Goal: Information Seeking & Learning: Learn about a topic

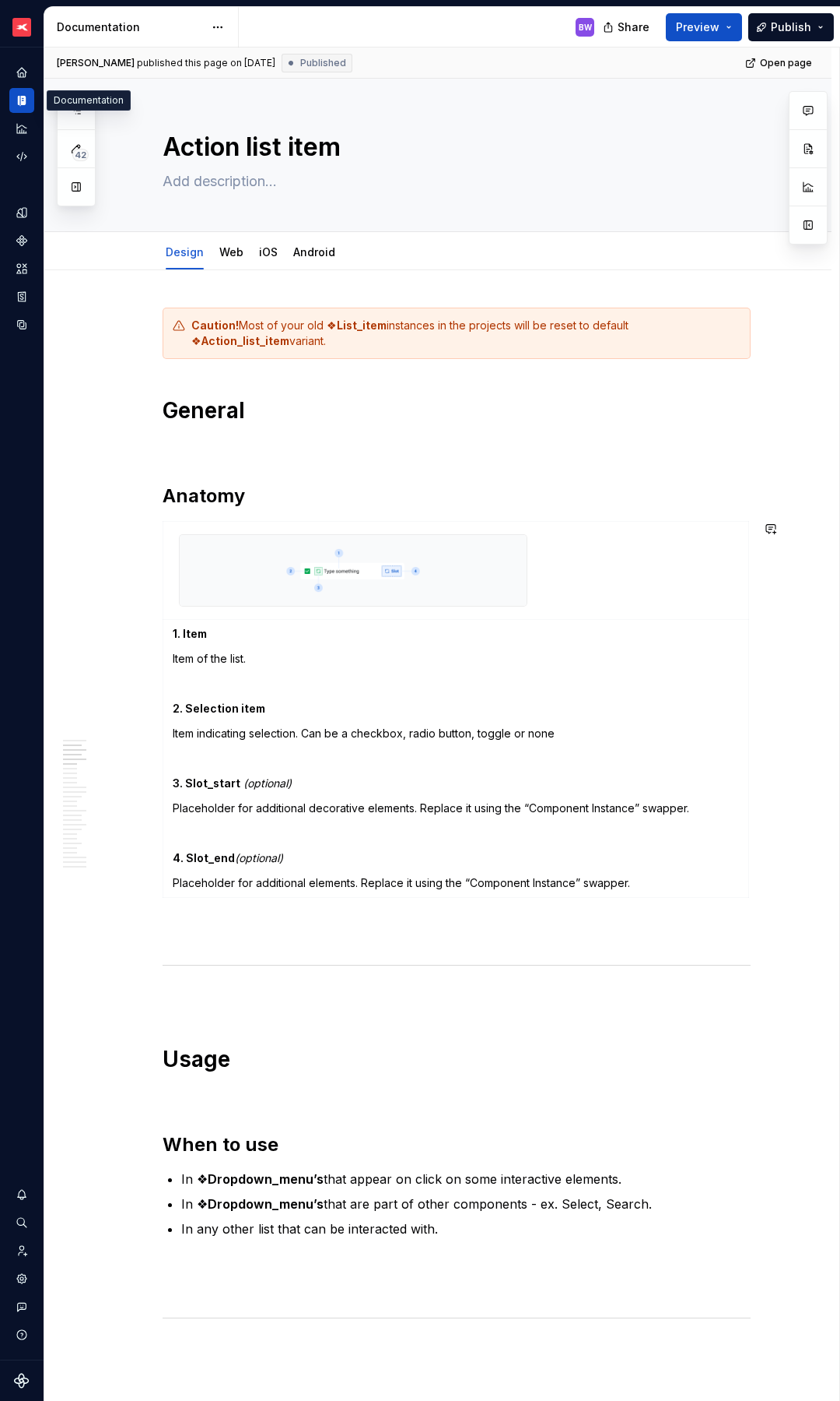
scroll to position [388, 0]
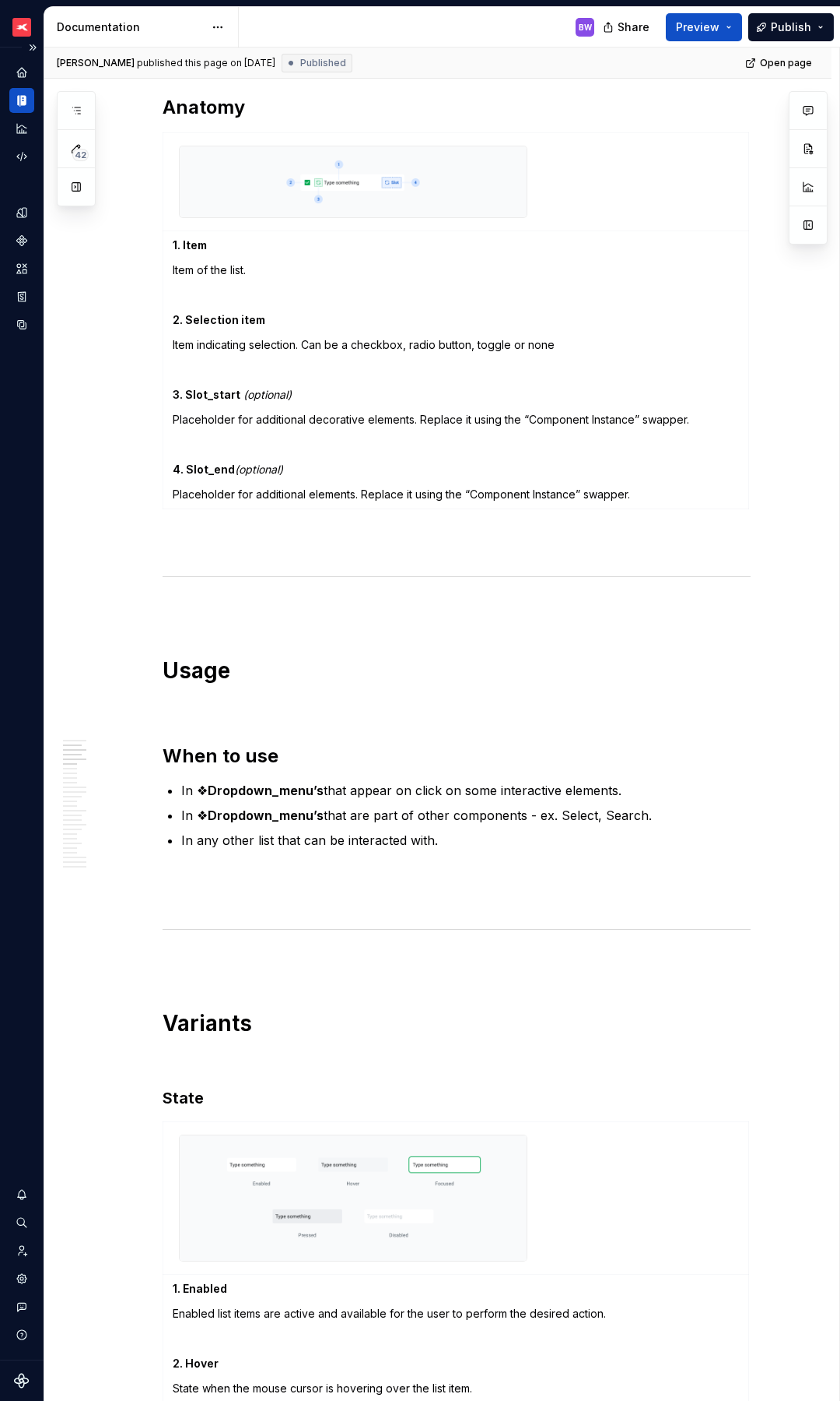
click at [20, 100] on icon "Documentation" at bounding box center [22, 100] width 14 height 14
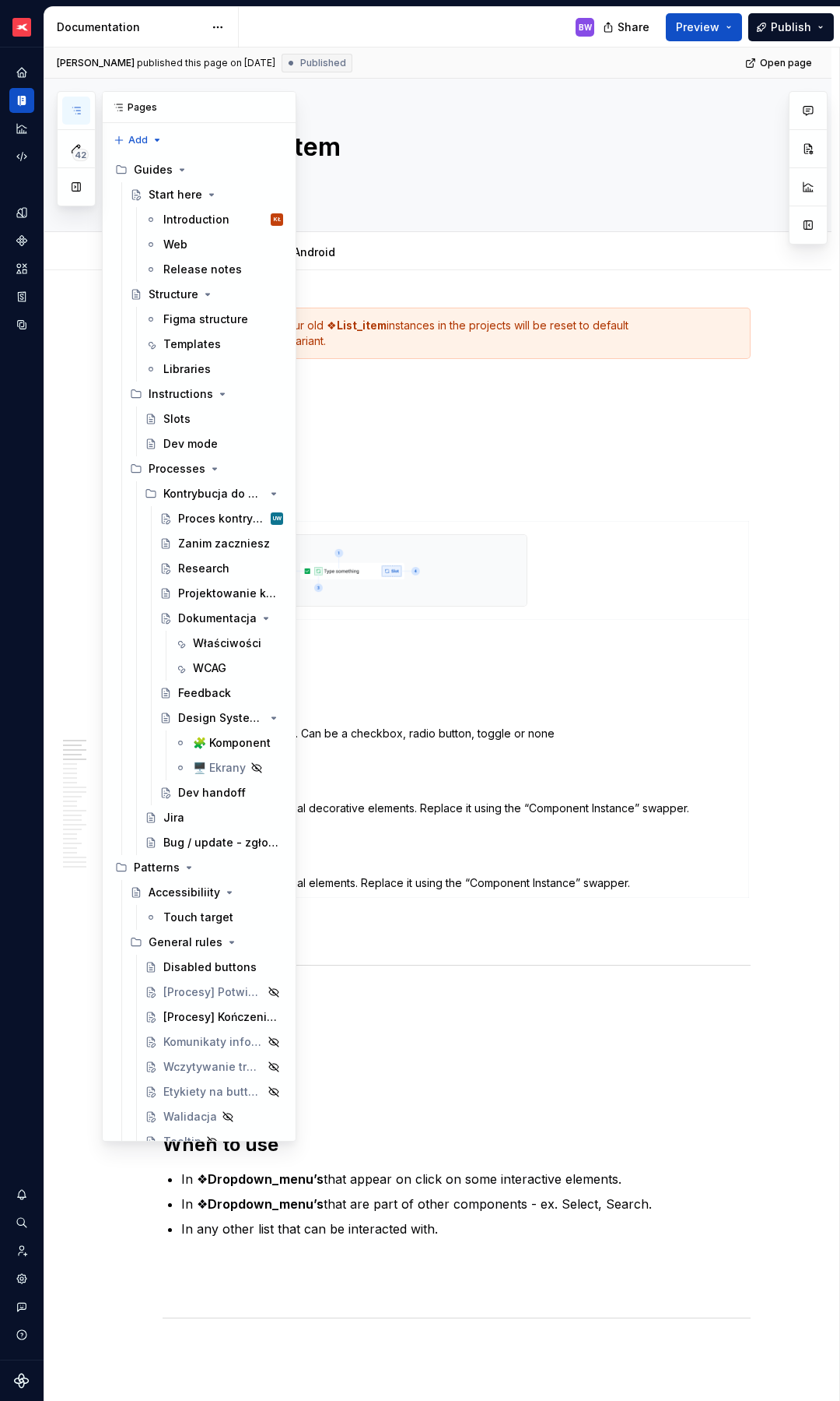
click at [74, 113] on icon "button" at bounding box center [75, 110] width 12 height 12
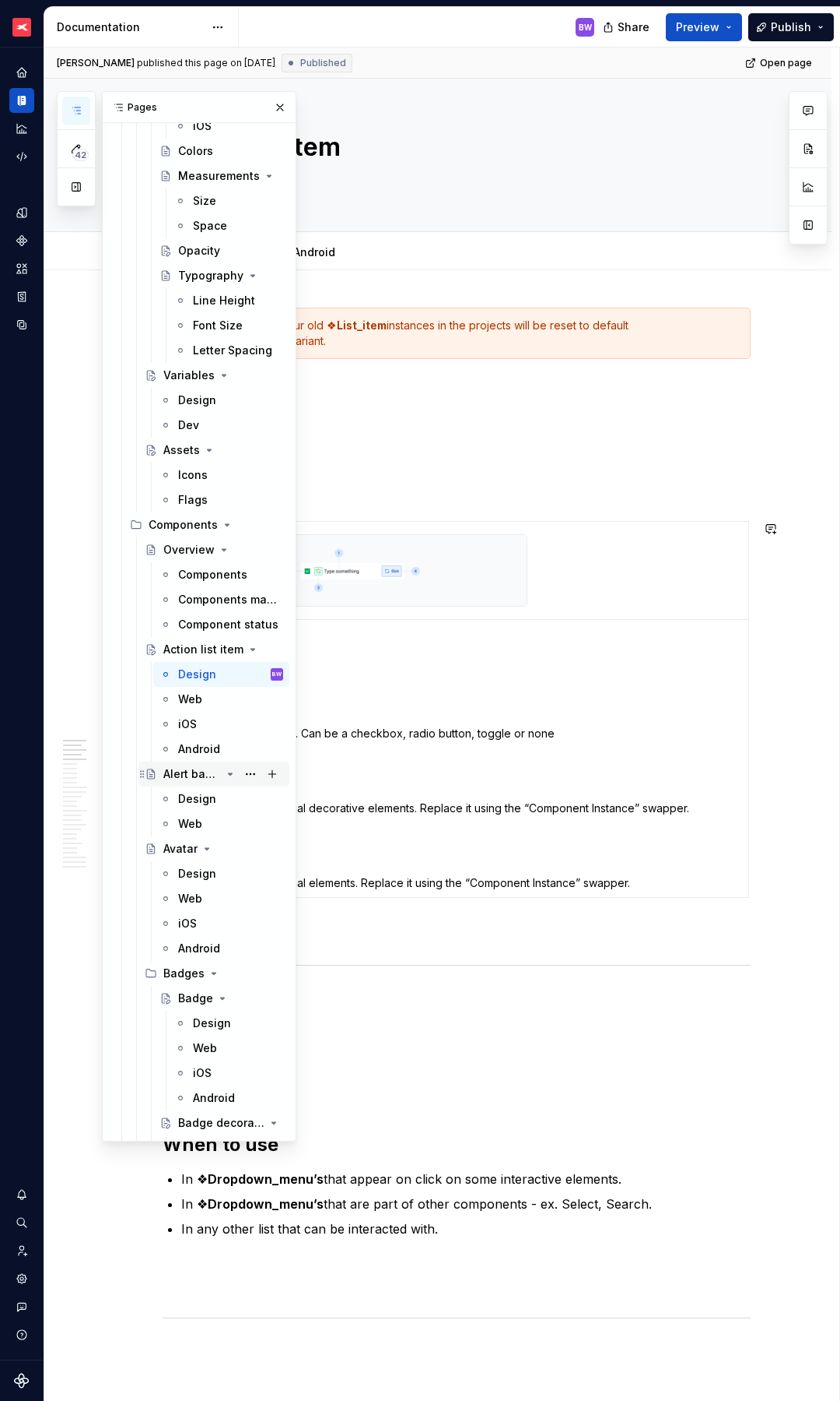
scroll to position [2743, 0]
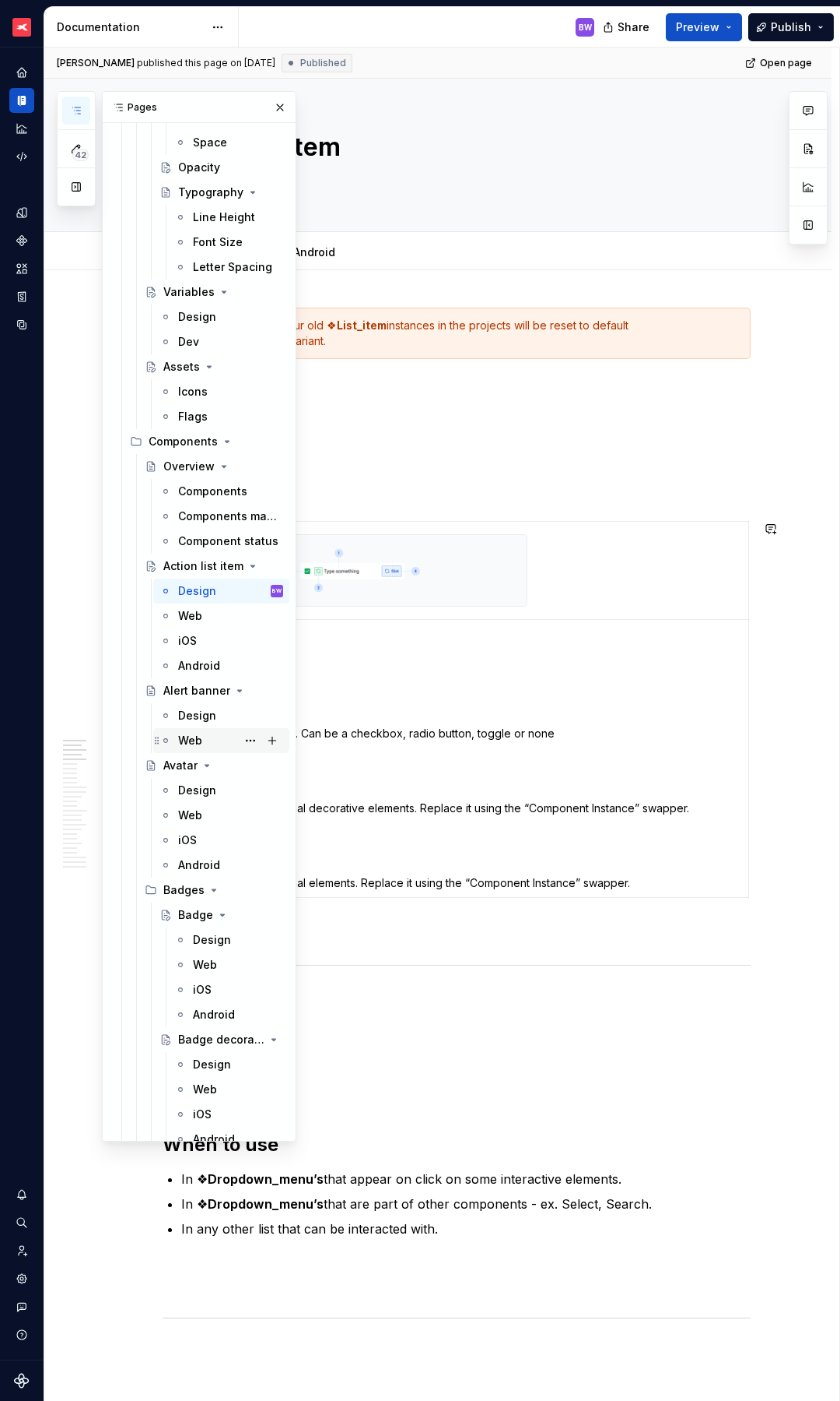
click at [190, 733] on div "Web" at bounding box center [190, 741] width 24 height 16
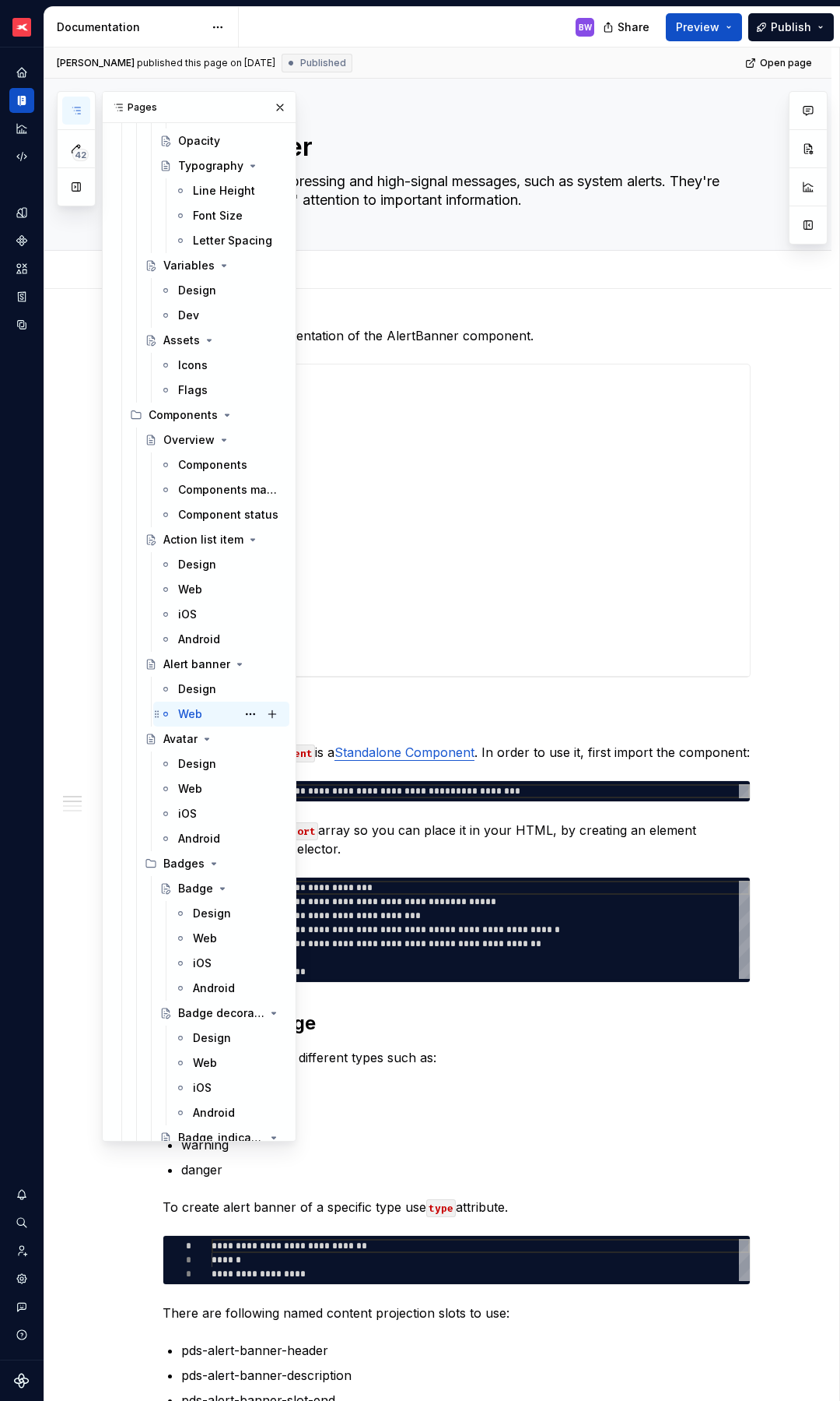
scroll to position [2770, 0]
click at [183, 791] on div "Web" at bounding box center [190, 788] width 24 height 16
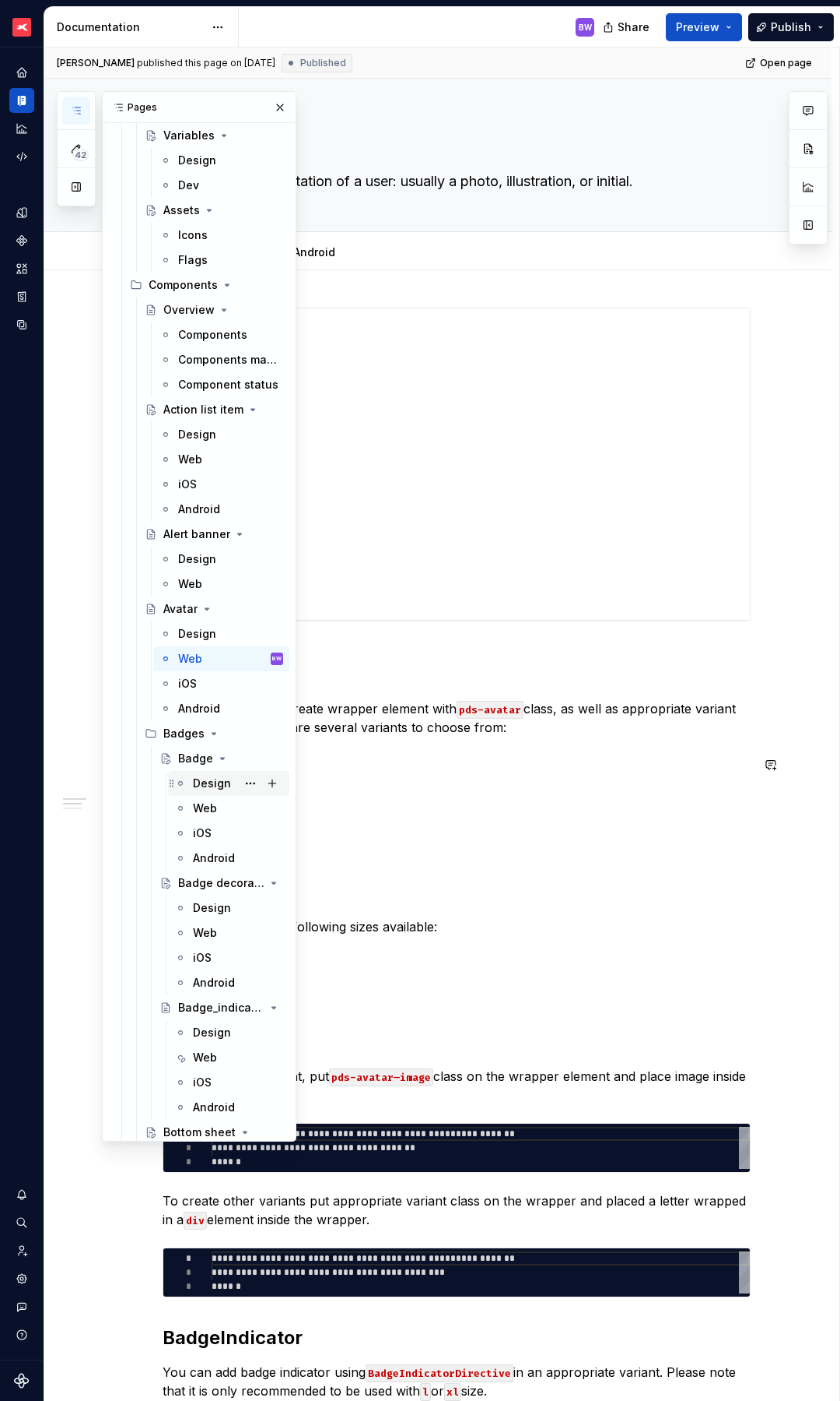
scroll to position [2912, 0]
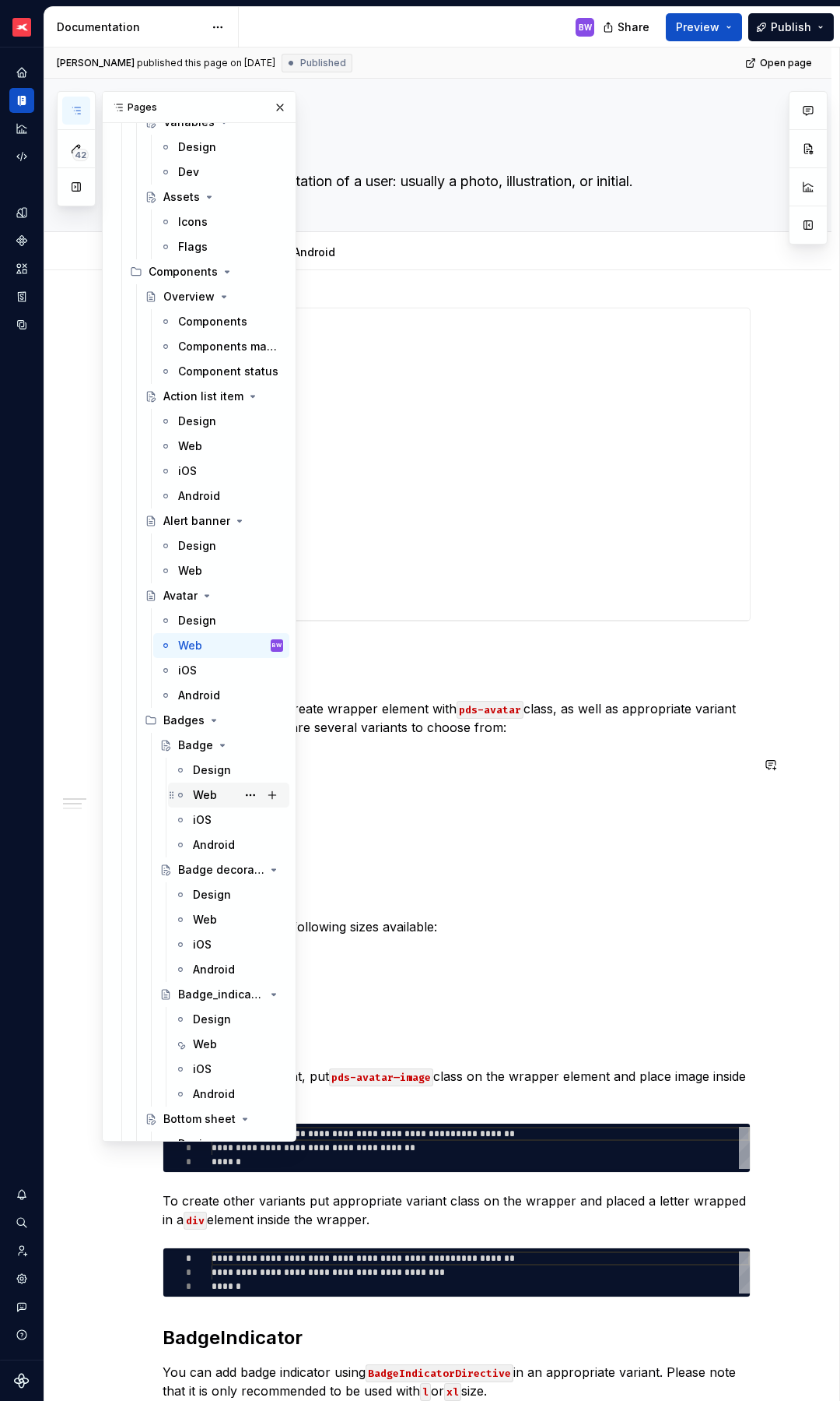
click at [191, 794] on div "Web" at bounding box center [229, 794] width 109 height 22
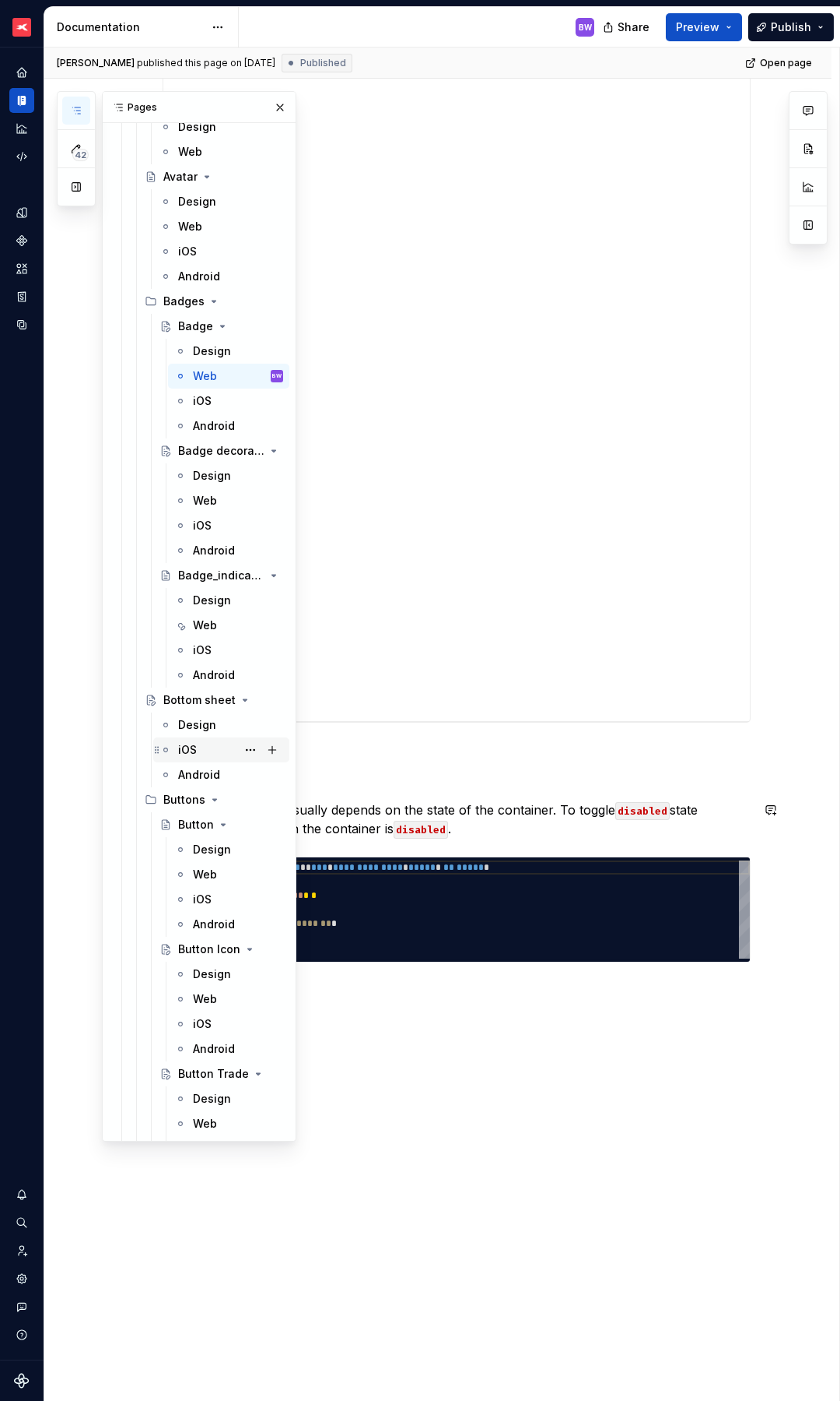
scroll to position [3334, 0]
click at [200, 870] on div "Web" at bounding box center [205, 871] width 24 height 16
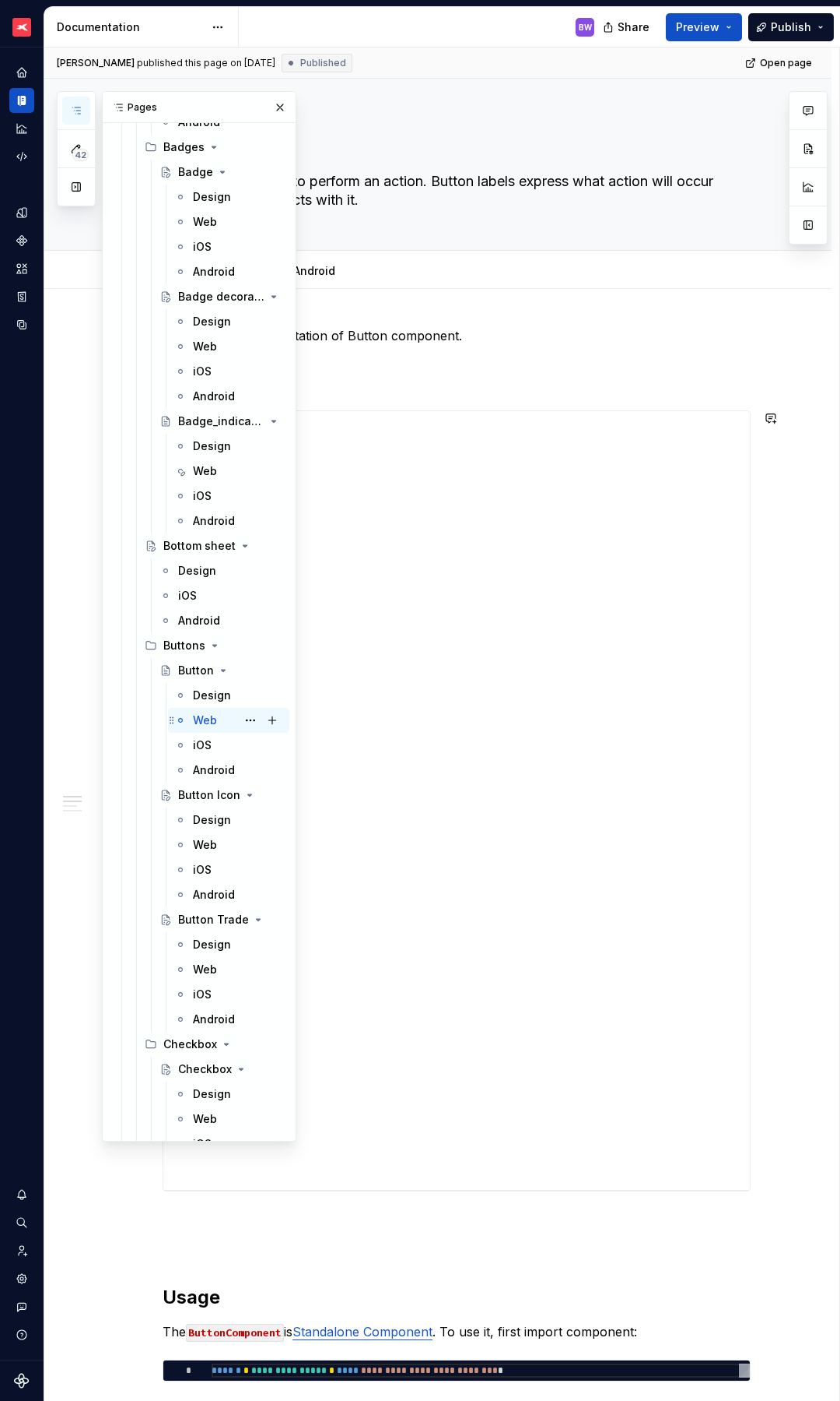
scroll to position [3486, 0]
click at [206, 845] on div "Web" at bounding box center [205, 844] width 24 height 16
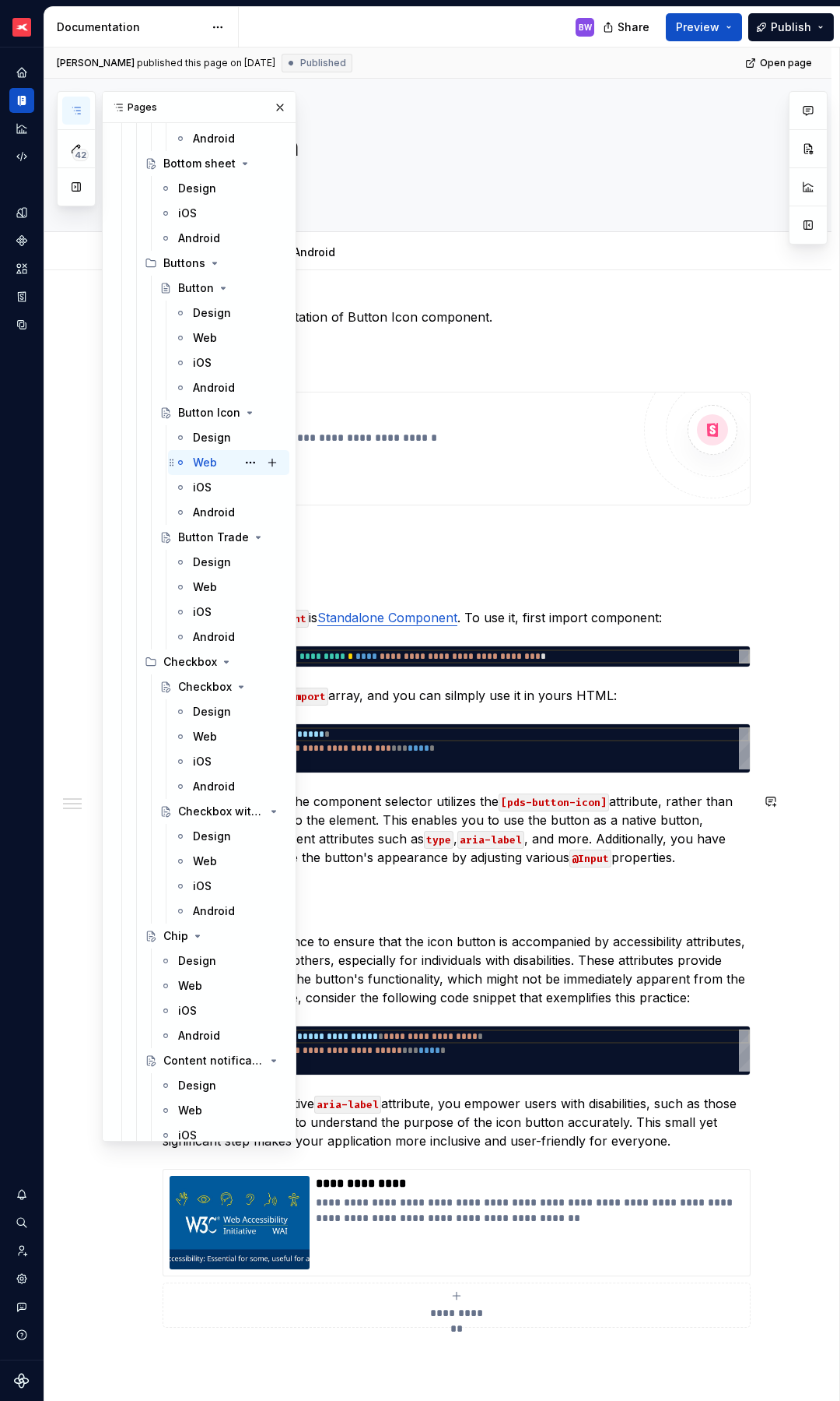
scroll to position [3869, 0]
click at [202, 741] on div "Web" at bounding box center [205, 736] width 24 height 16
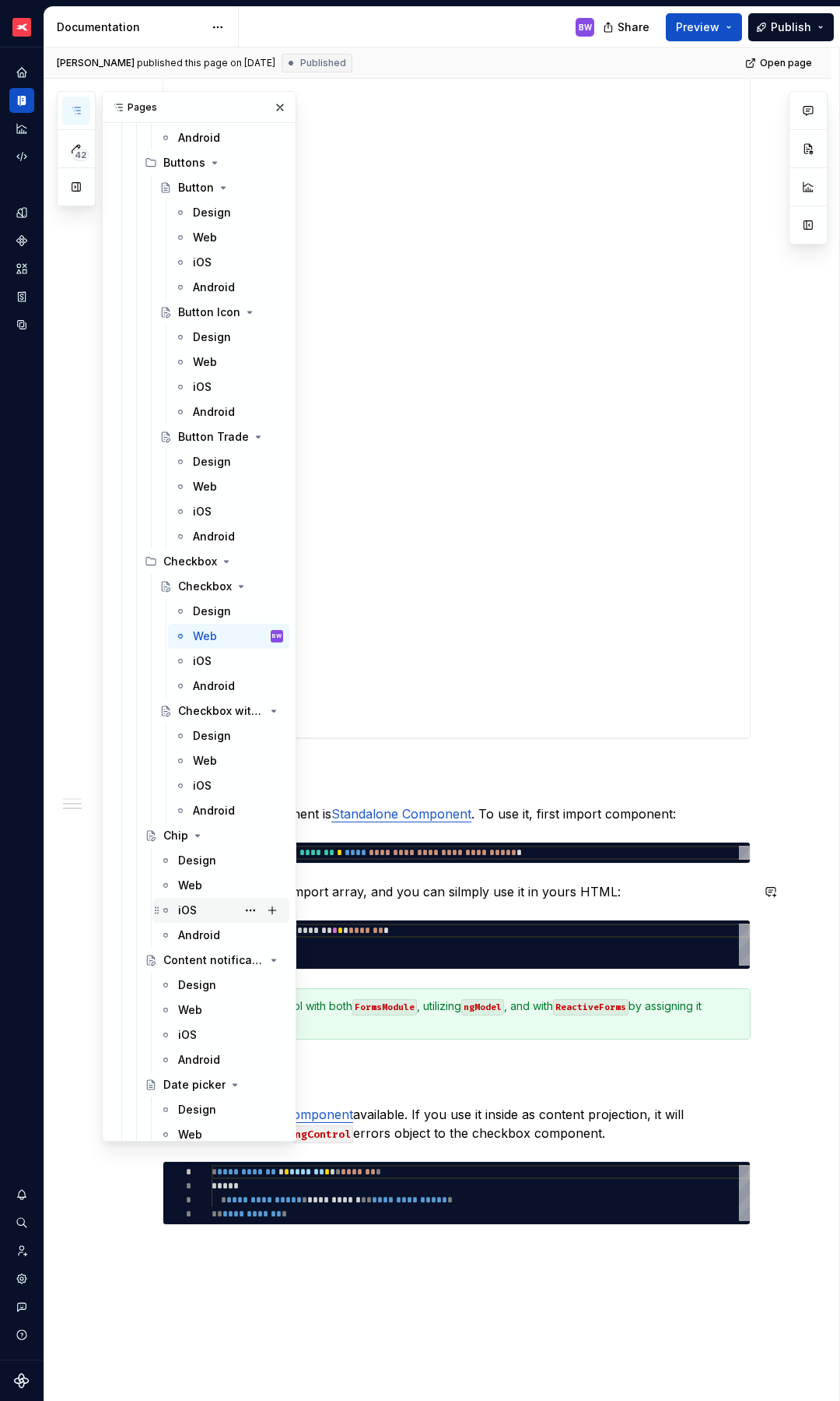
scroll to position [3973, 0]
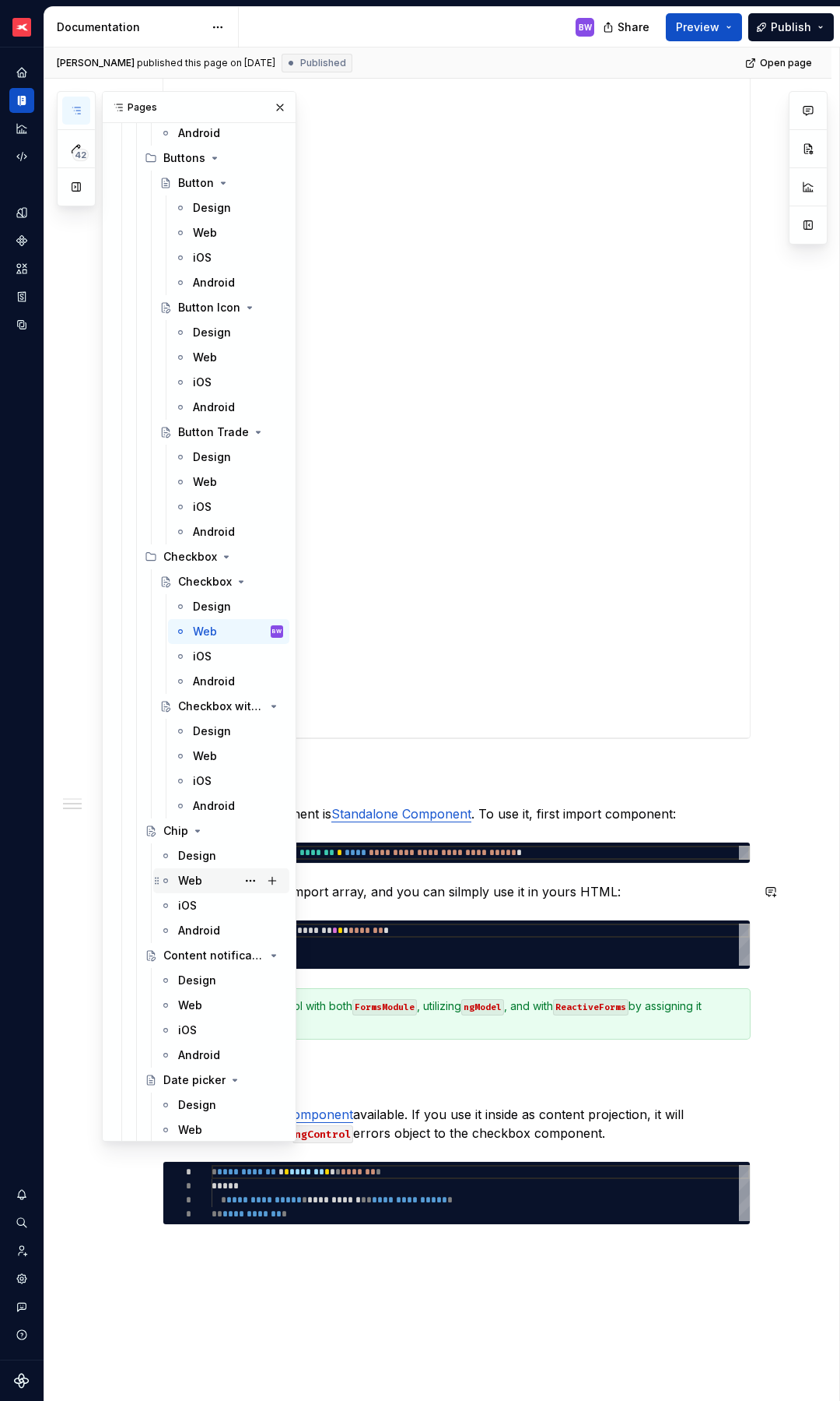
click at [192, 886] on div "Web" at bounding box center [190, 880] width 24 height 16
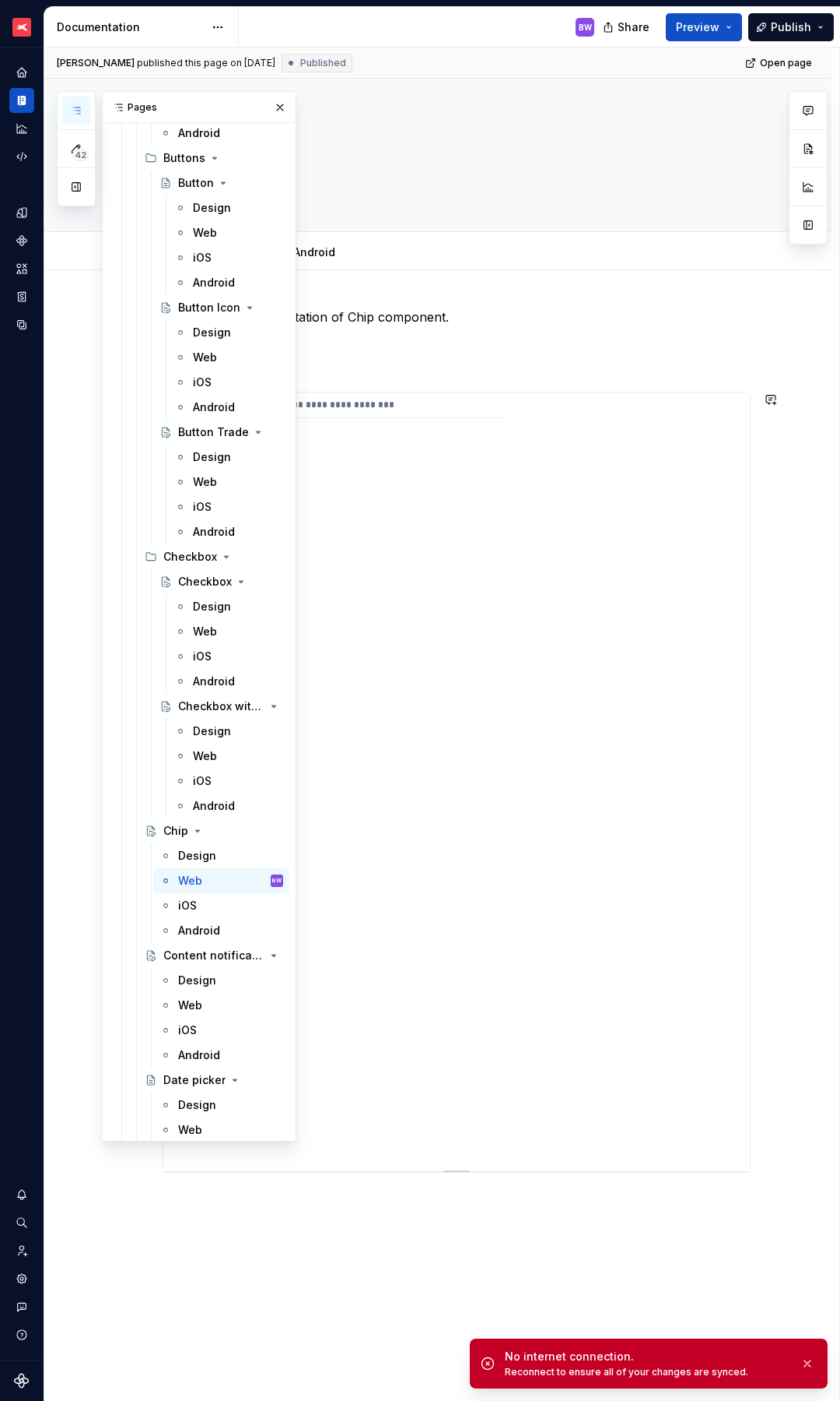
scroll to position [3973, 0]
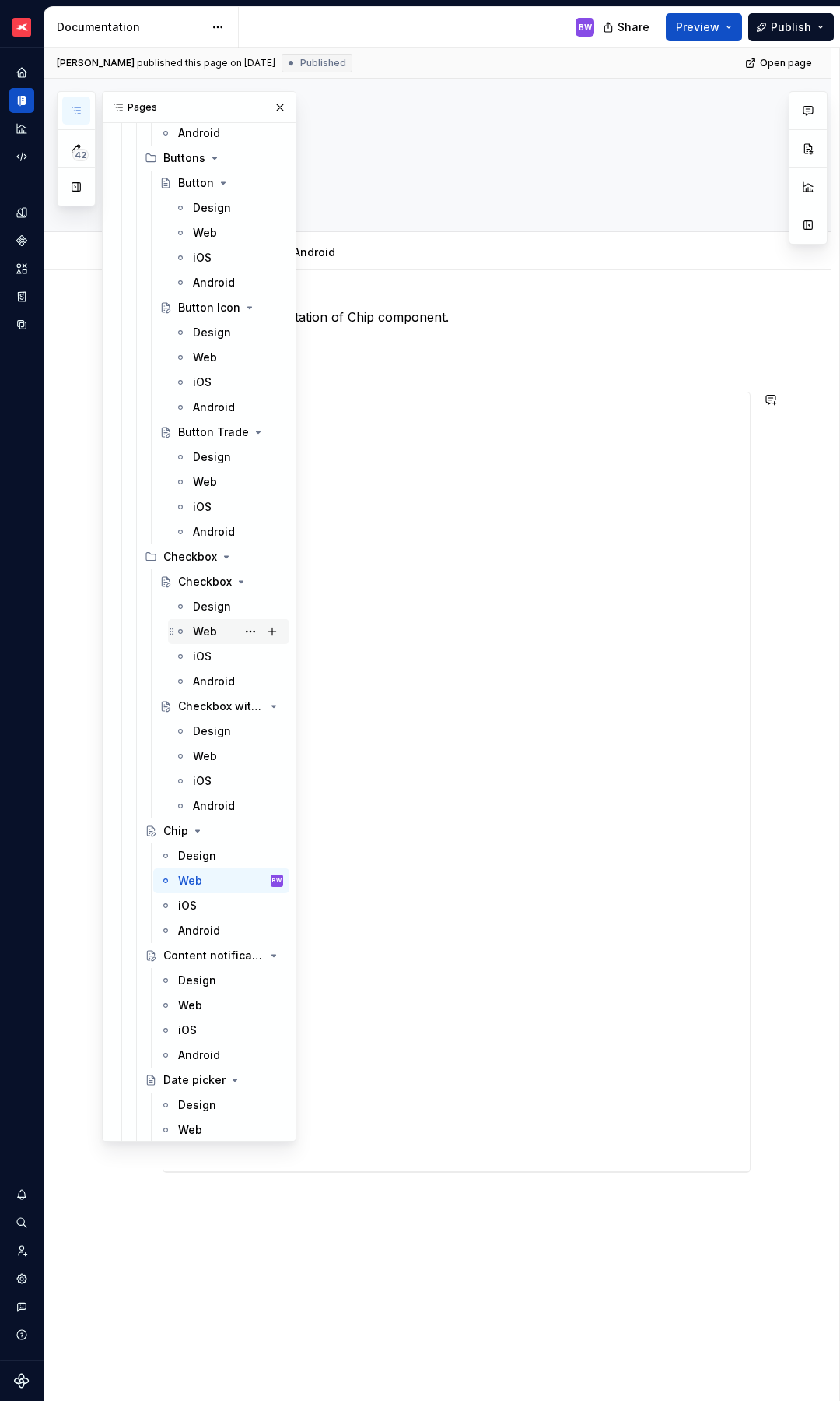
click at [202, 628] on div "Web" at bounding box center [205, 631] width 24 height 16
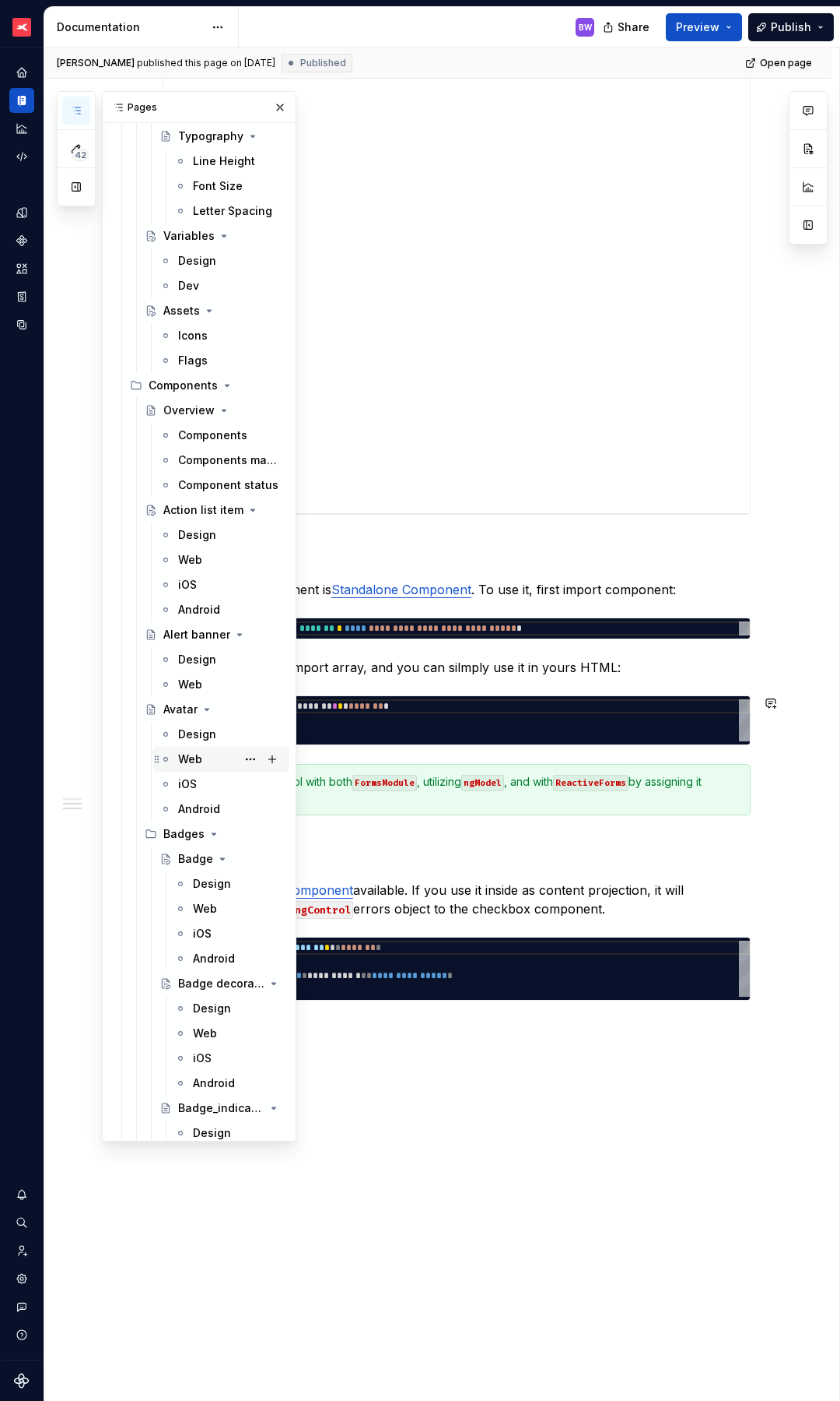
scroll to position [2800, 0]
click at [196, 764] on div "Web" at bounding box center [190, 758] width 24 height 16
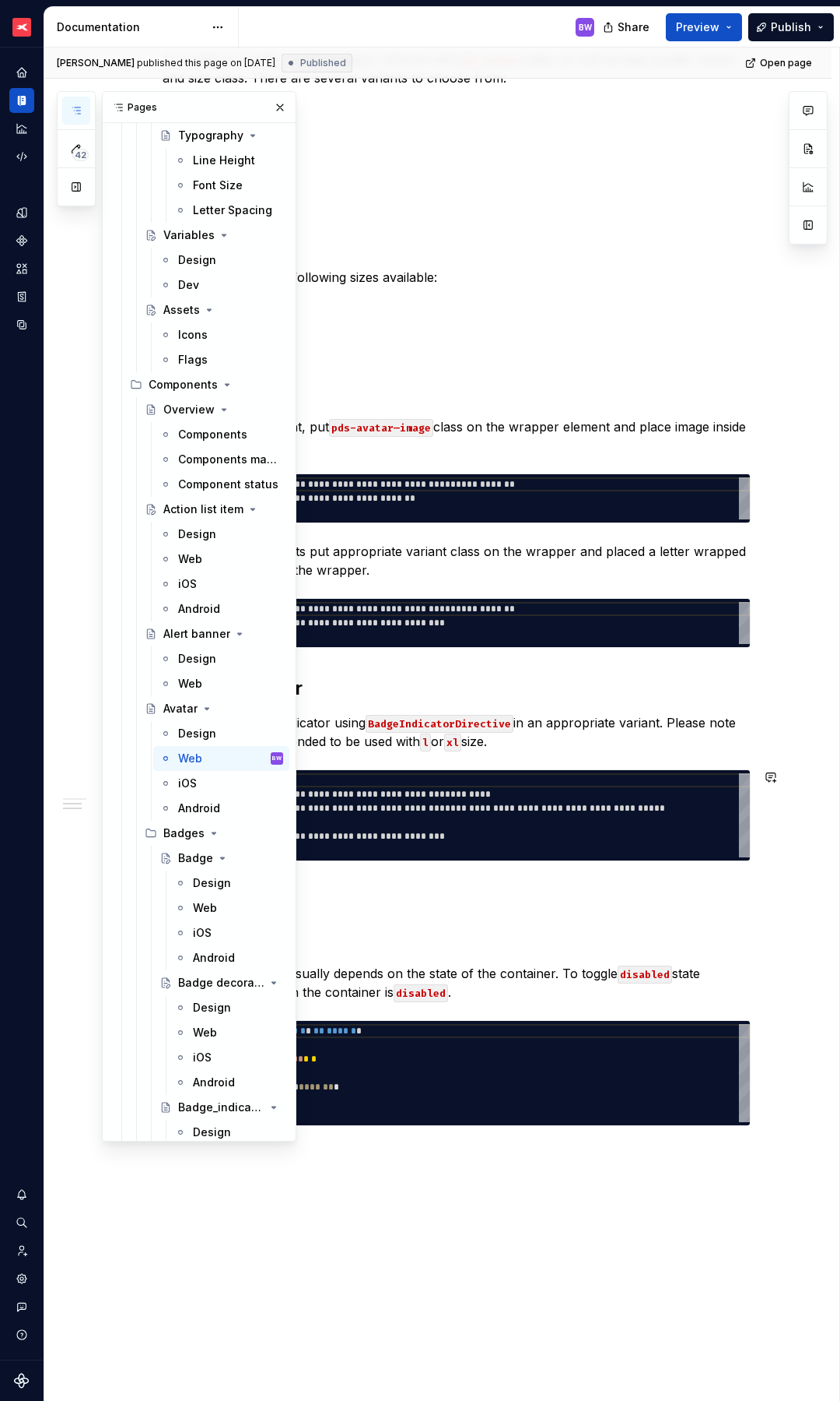
scroll to position [642, 0]
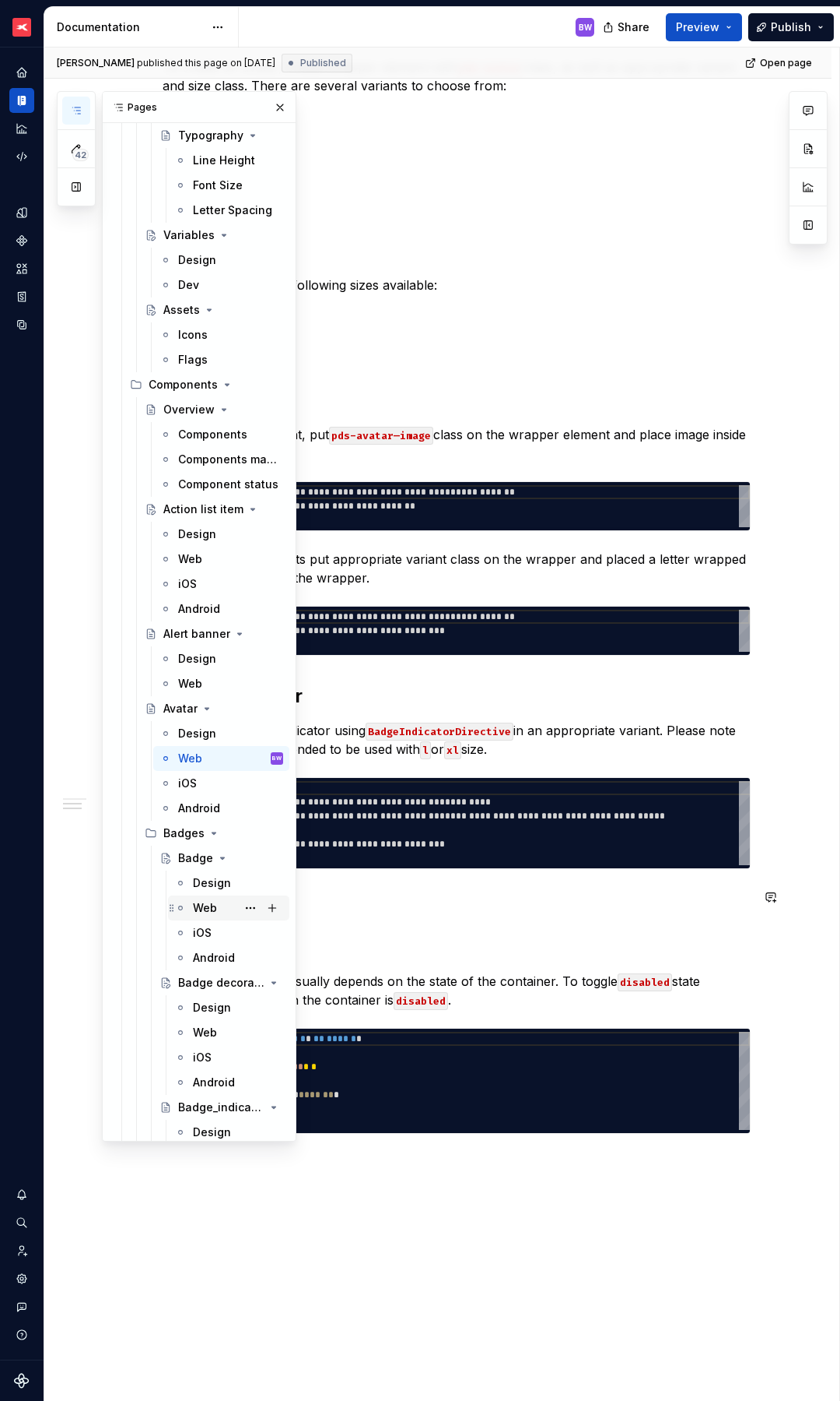
click at [200, 904] on div "Web" at bounding box center [205, 907] width 24 height 16
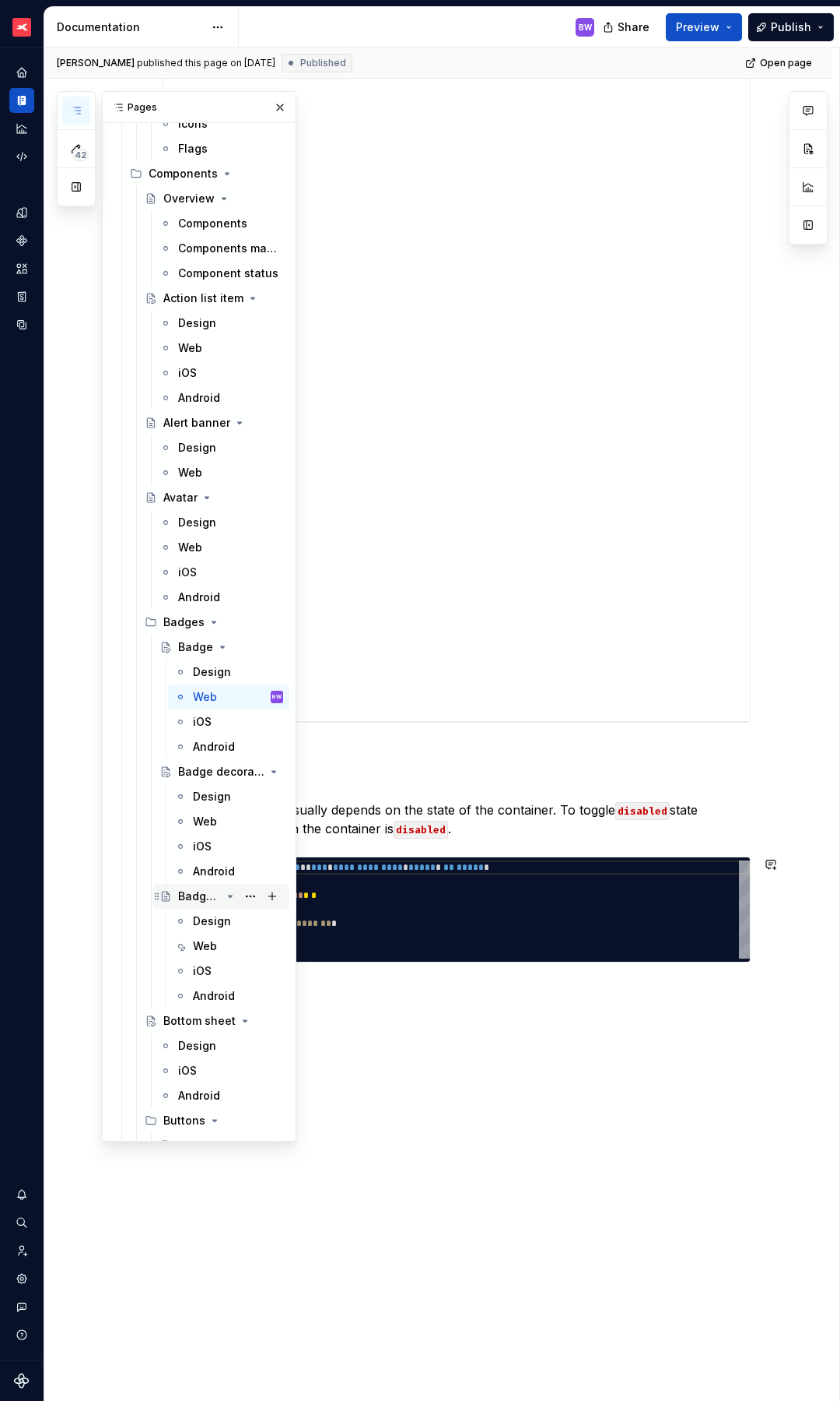
scroll to position [3012, 0]
click at [213, 820] on div "Web" at bounding box center [205, 820] width 24 height 16
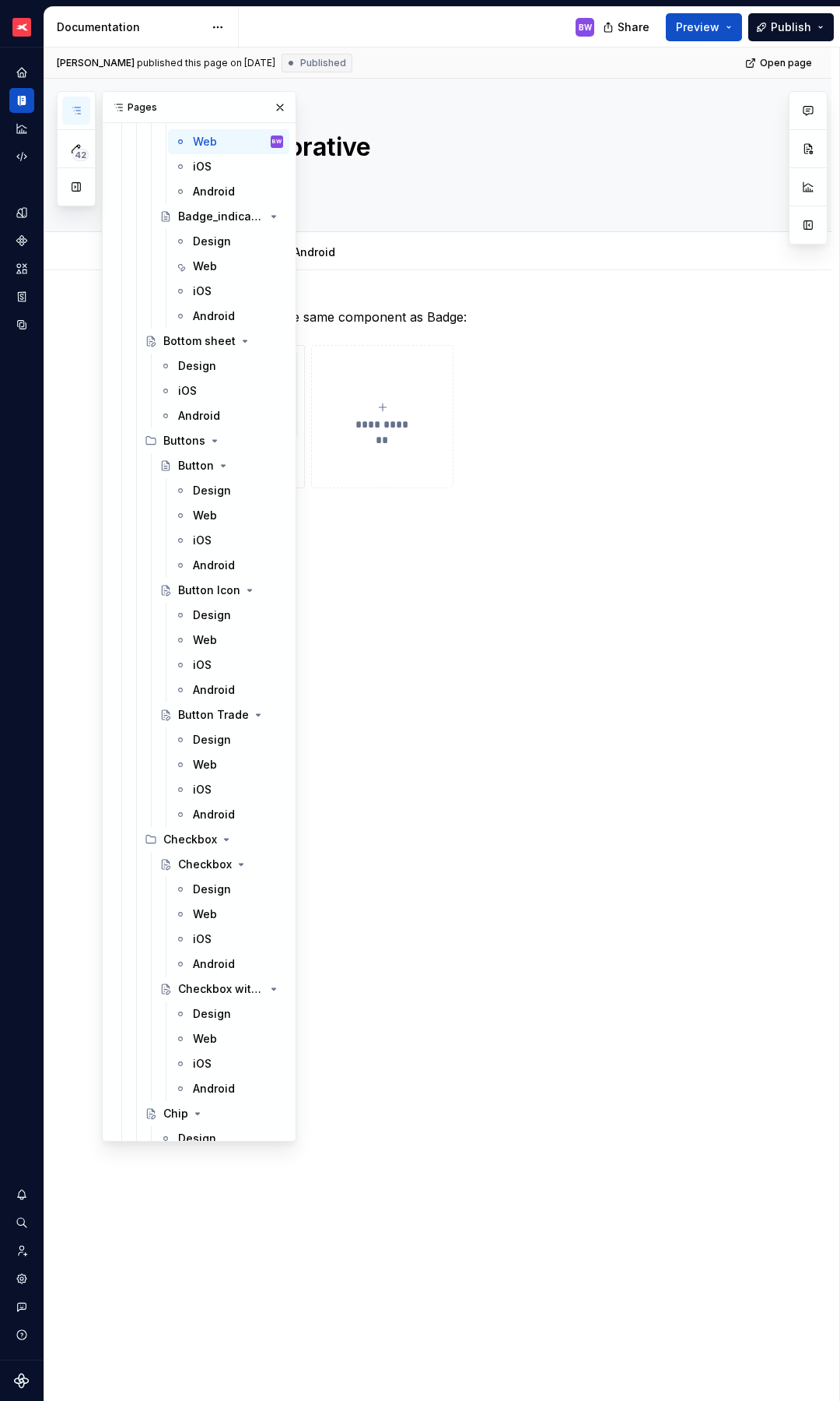
scroll to position [3975, 0]
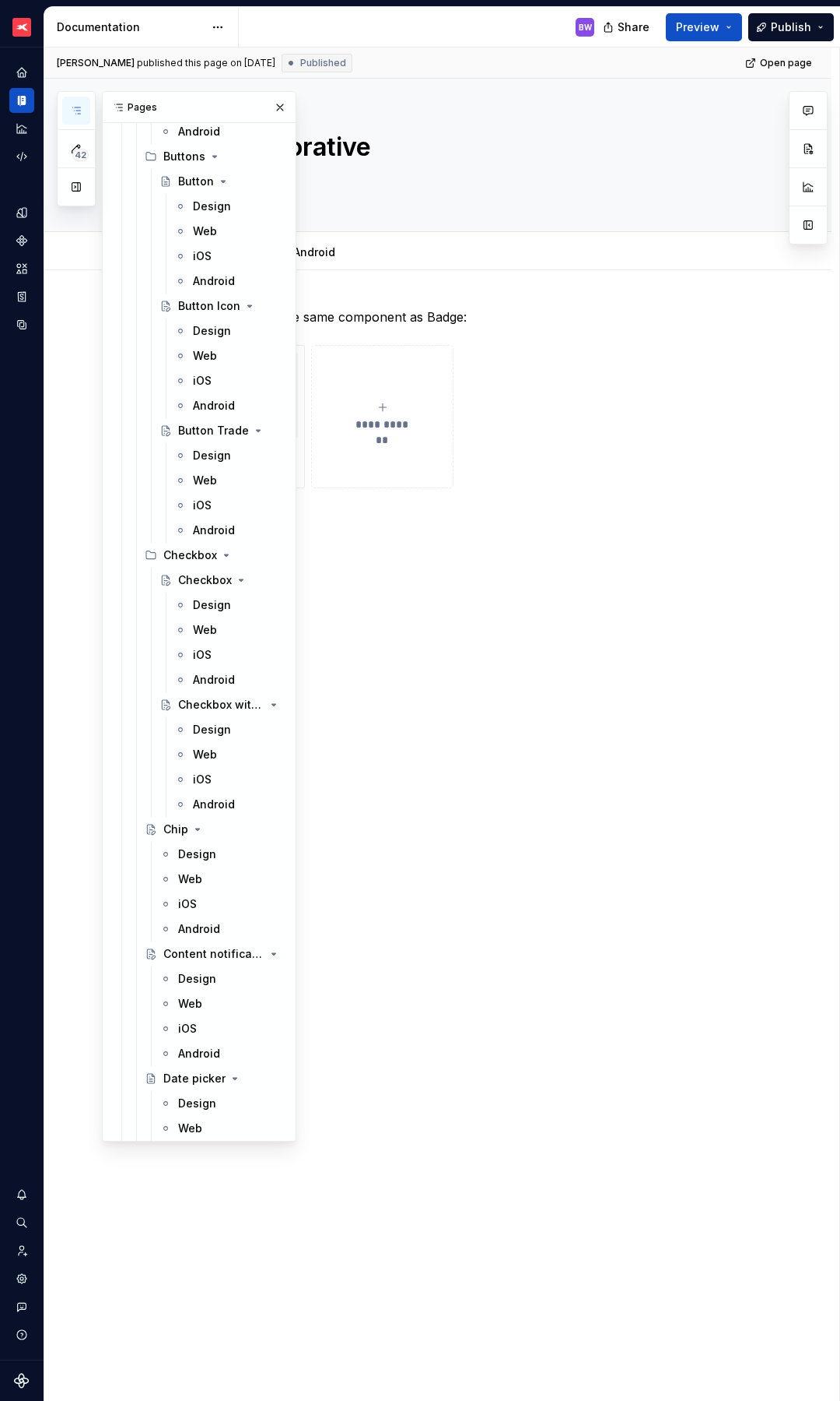
click at [192, 881] on div "Web" at bounding box center [190, 879] width 24 height 16
click at [269, 108] on button "button" at bounding box center [280, 106] width 22 height 22
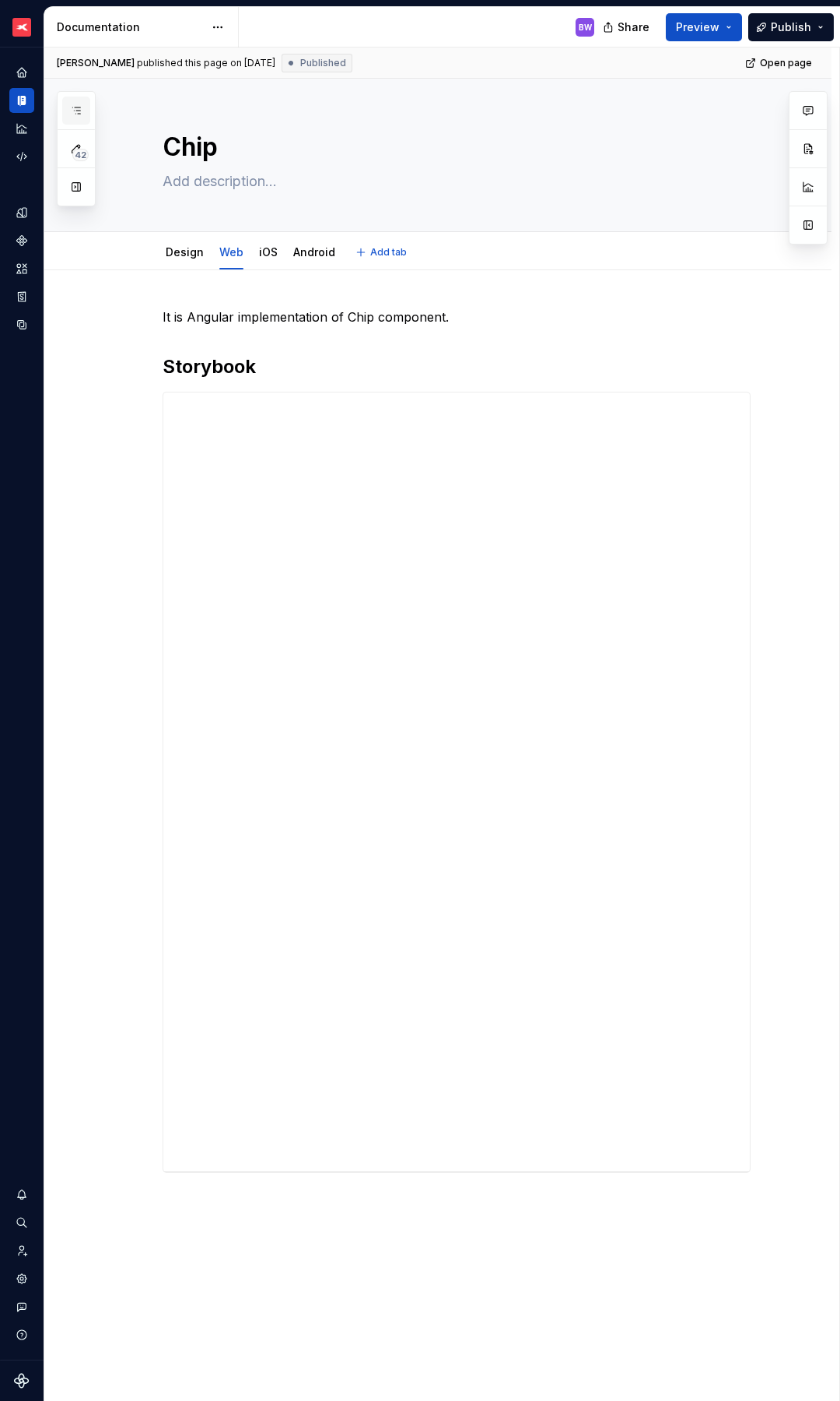
click at [77, 106] on icon "button" at bounding box center [75, 110] width 12 height 12
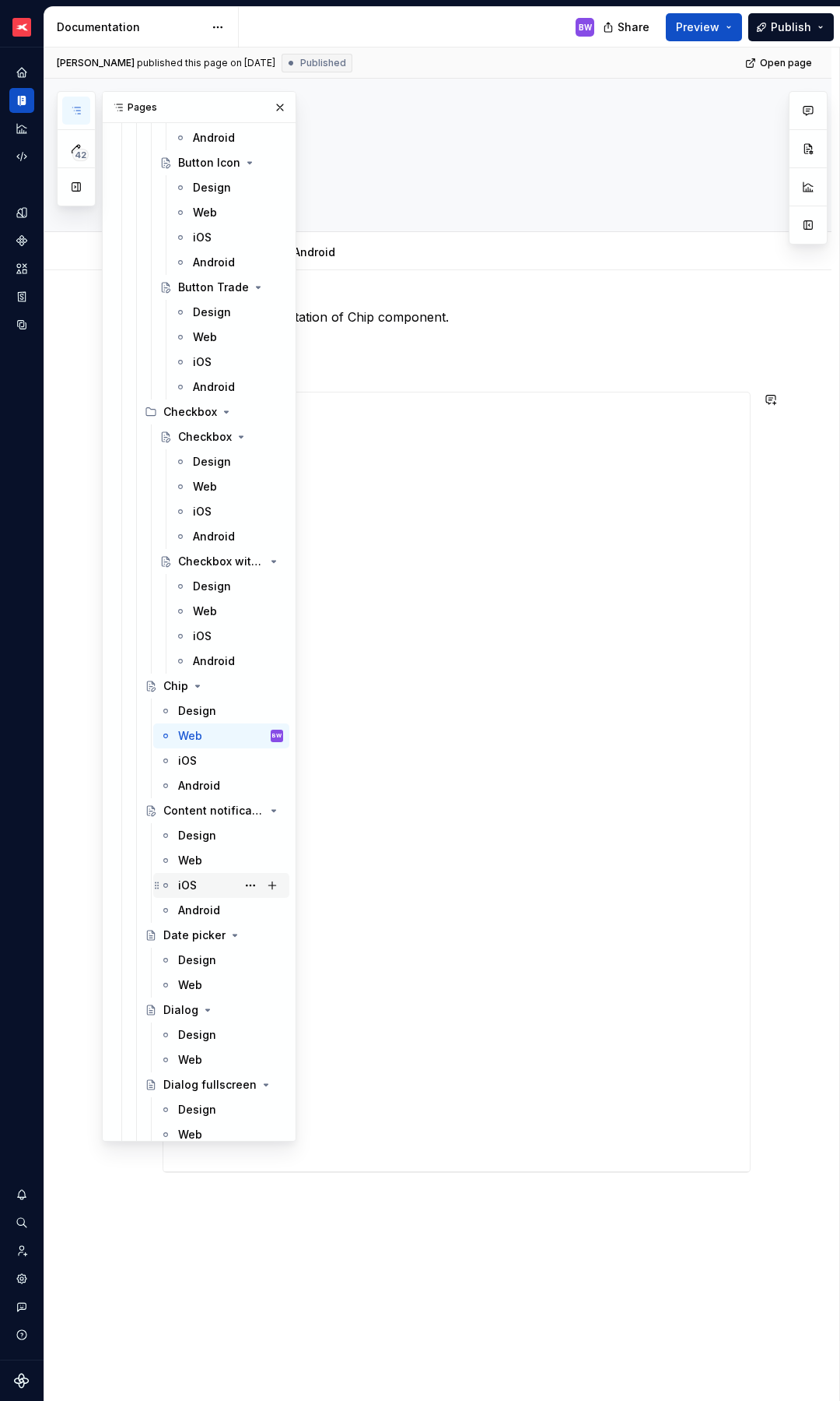
scroll to position [4119, 0]
click at [187, 863] on div "Web" at bounding box center [190, 858] width 24 height 16
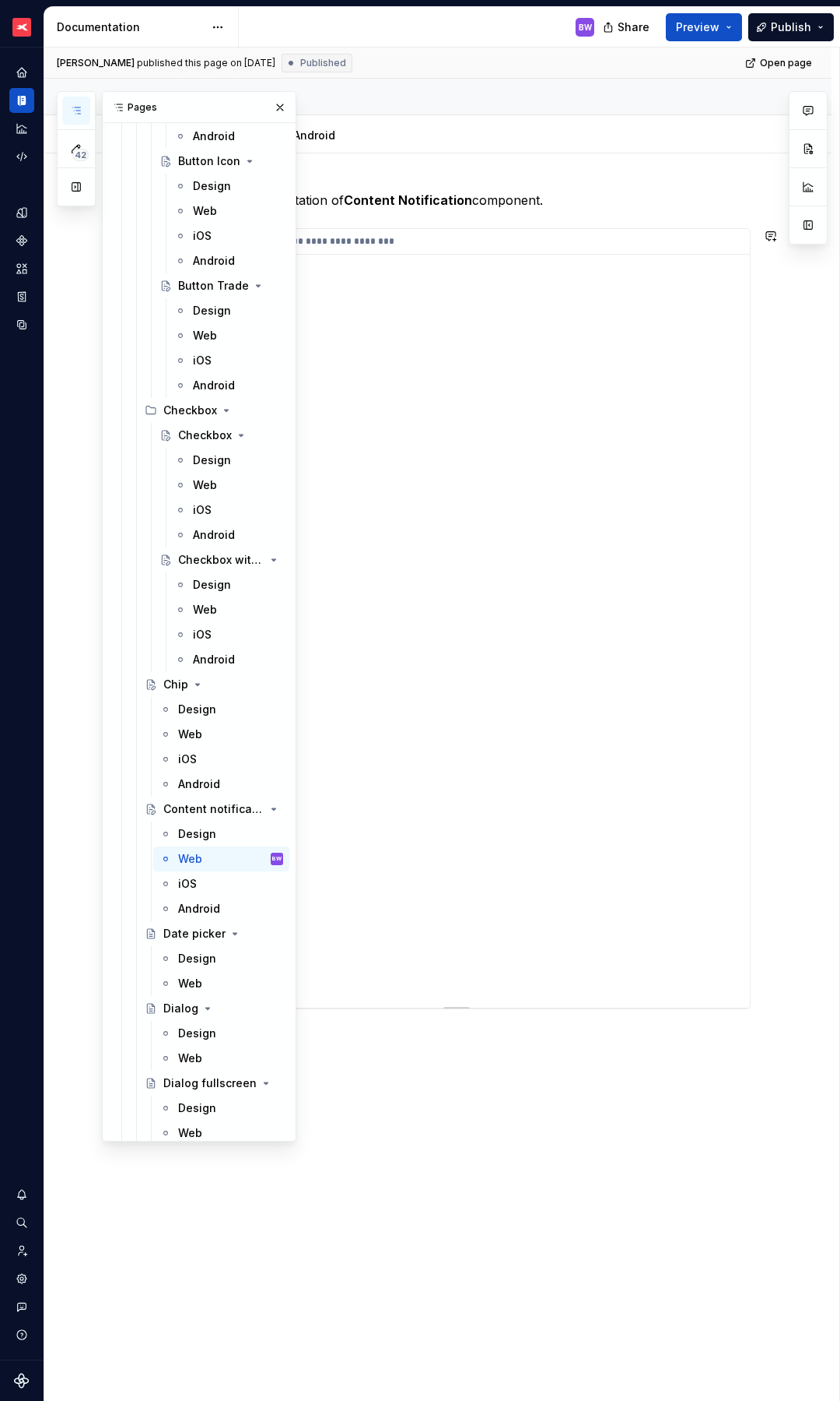
scroll to position [120, 0]
click at [194, 981] on div "Web" at bounding box center [190, 983] width 24 height 16
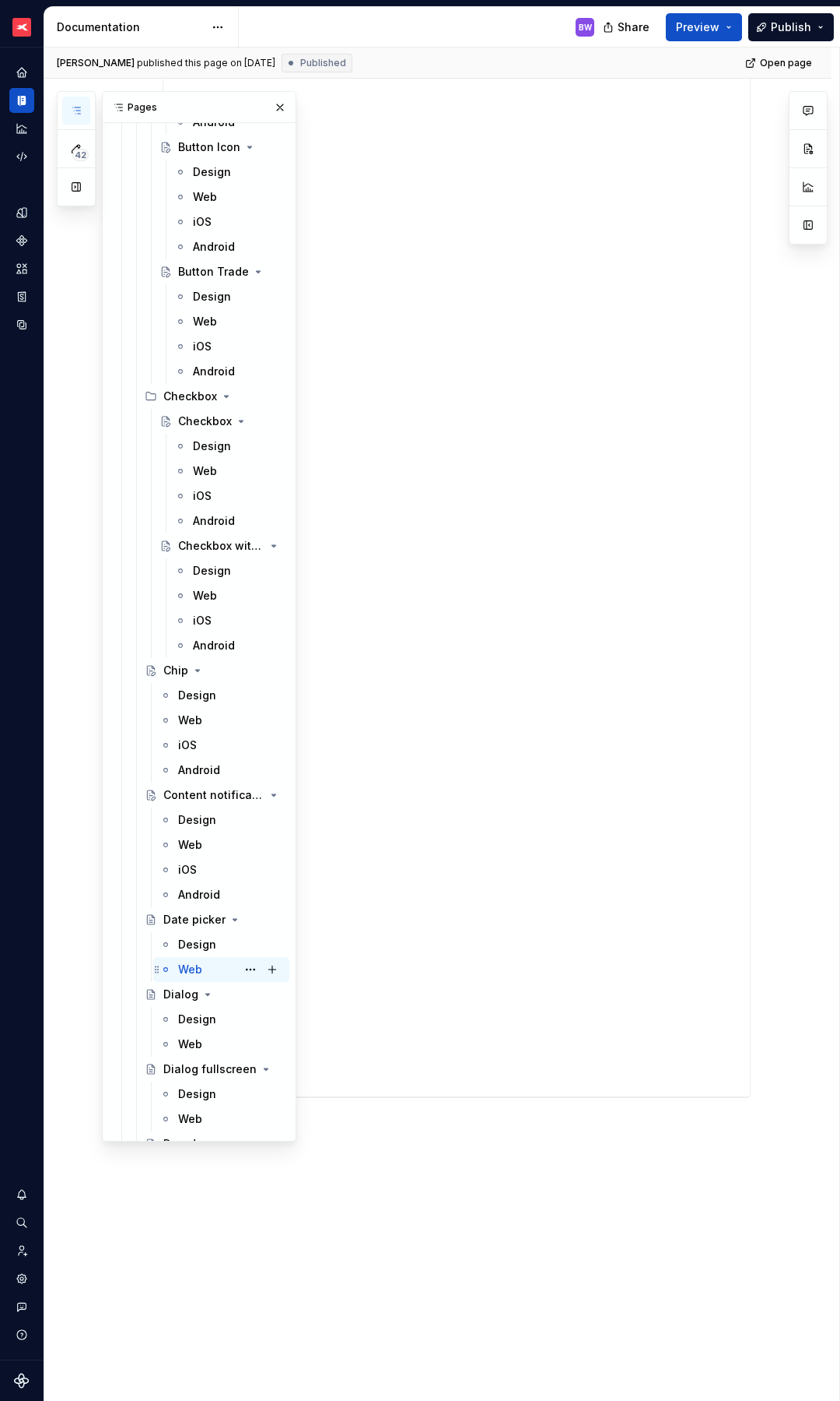
scroll to position [4149, 0]
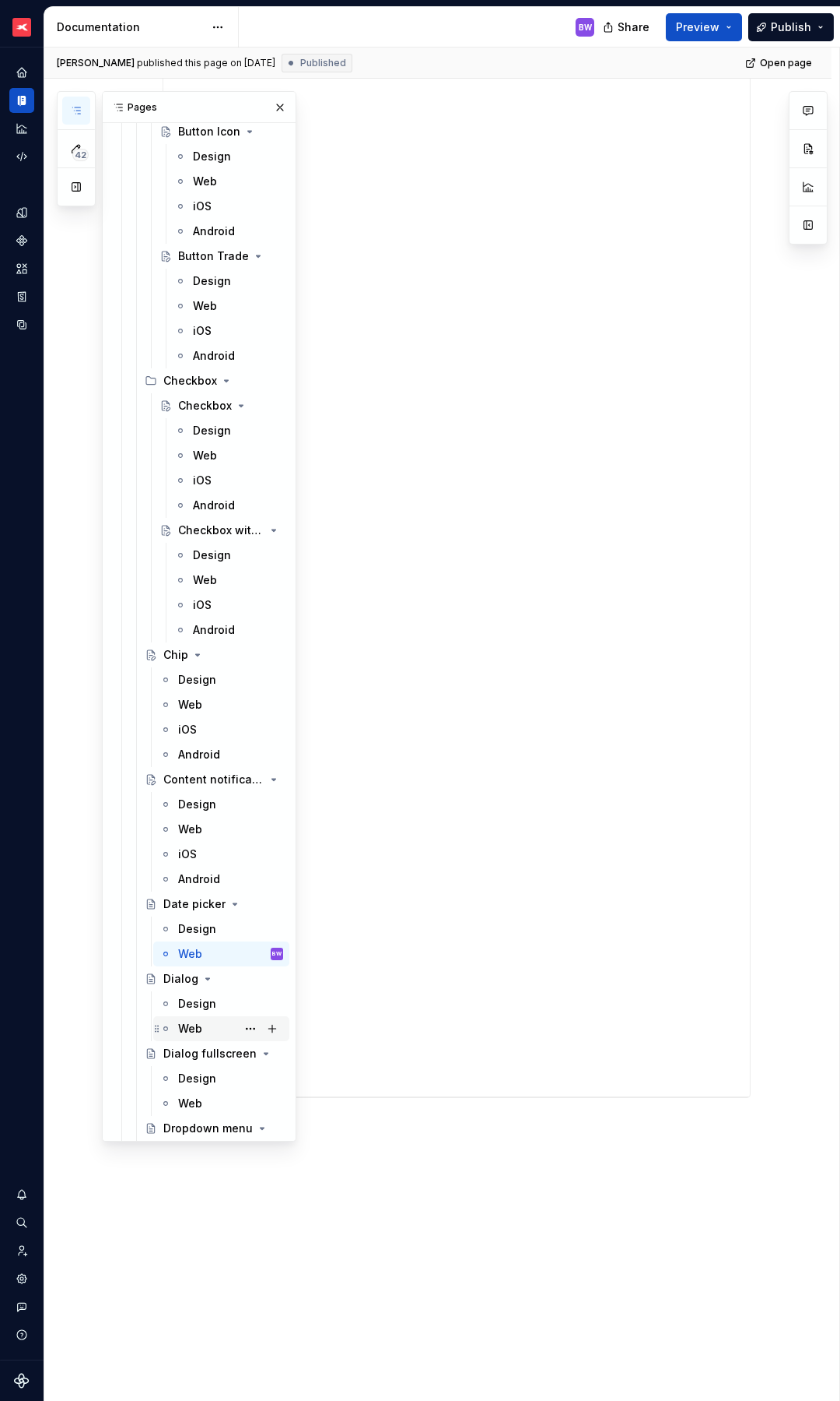
click at [190, 1026] on div "Web" at bounding box center [190, 1028] width 24 height 16
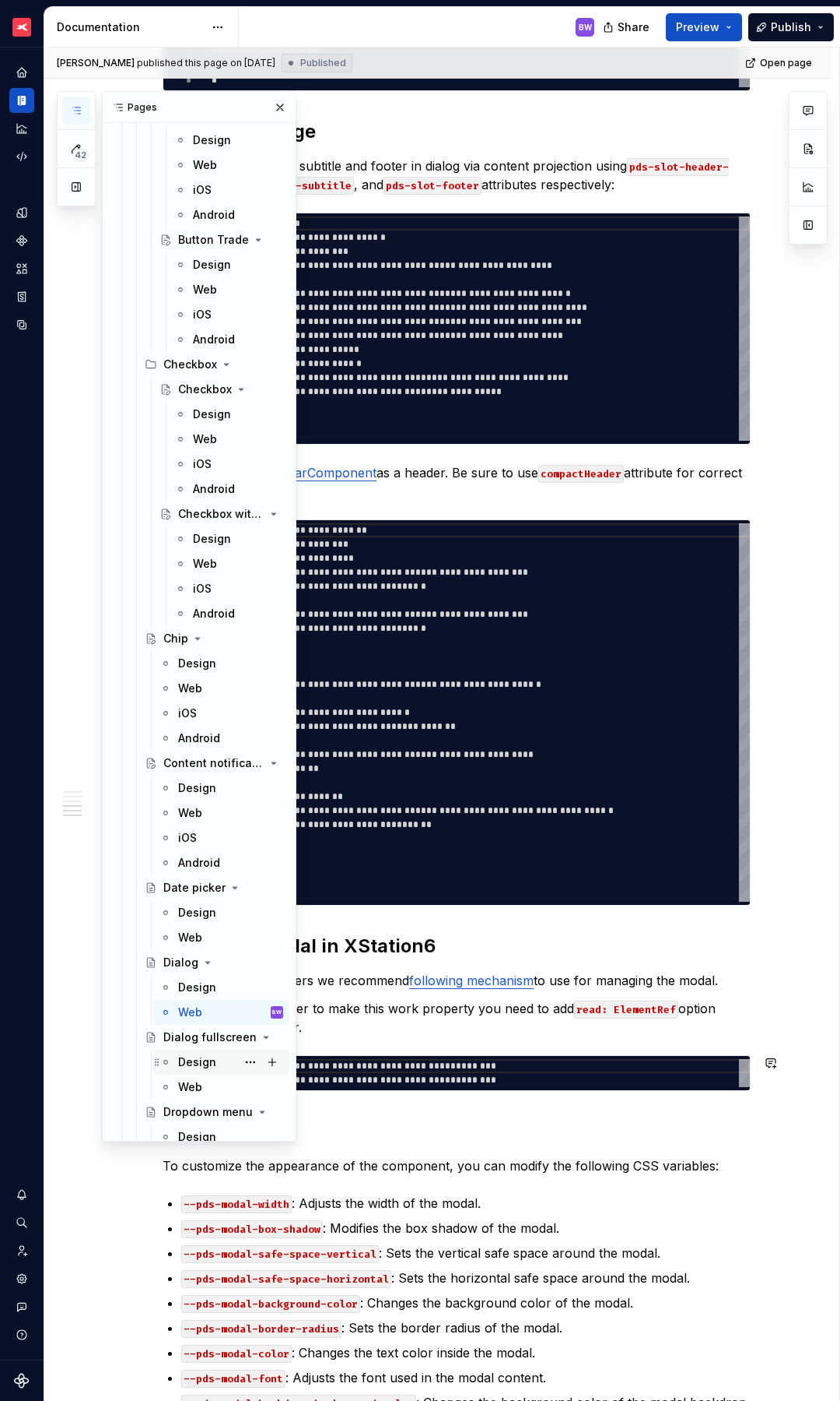
scroll to position [4194, 0]
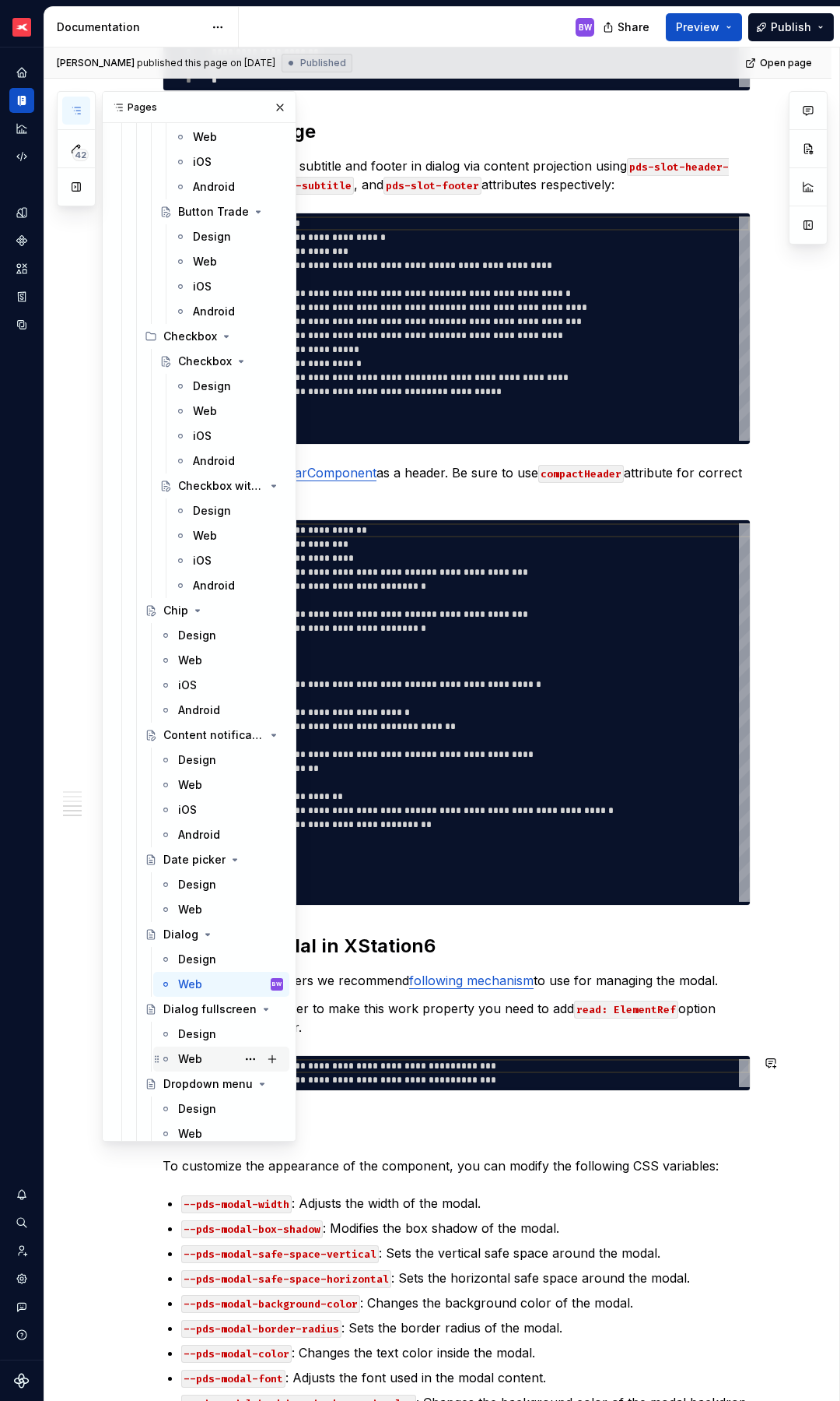
click at [196, 1057] on div "Web" at bounding box center [190, 1059] width 24 height 16
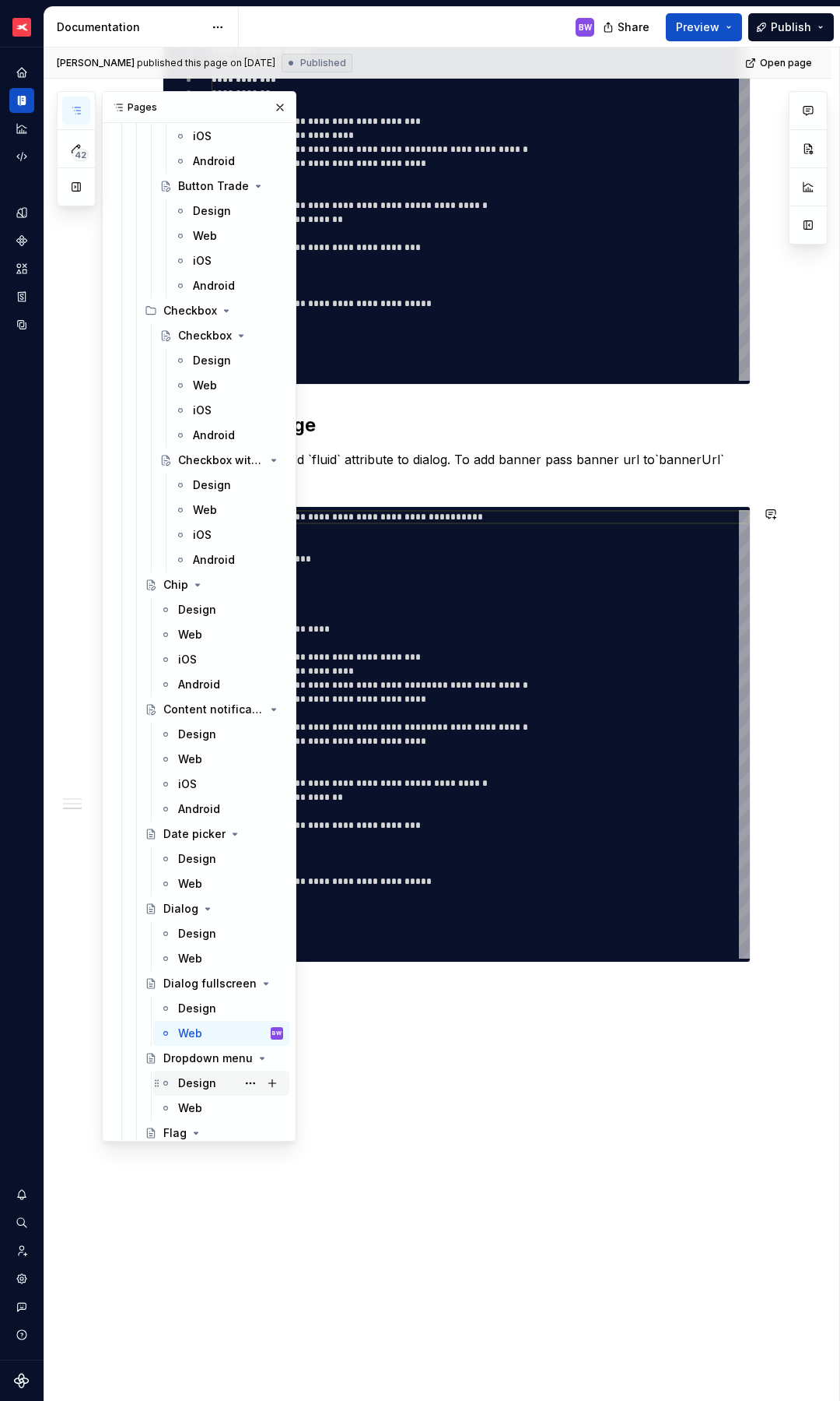
scroll to position [4222, 0]
click at [190, 1104] on div "Web" at bounding box center [190, 1104] width 24 height 16
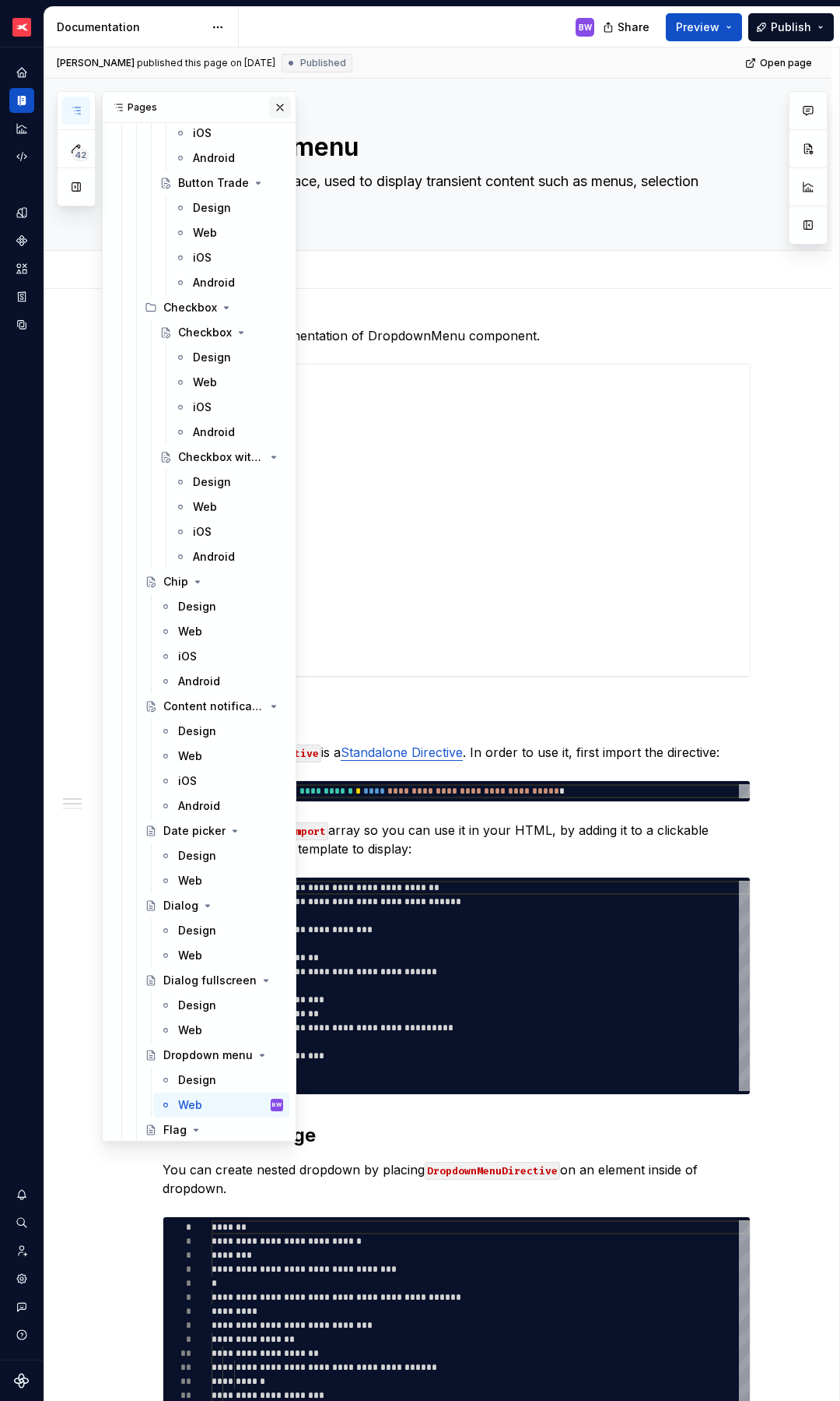
click at [270, 111] on button "button" at bounding box center [280, 106] width 22 height 22
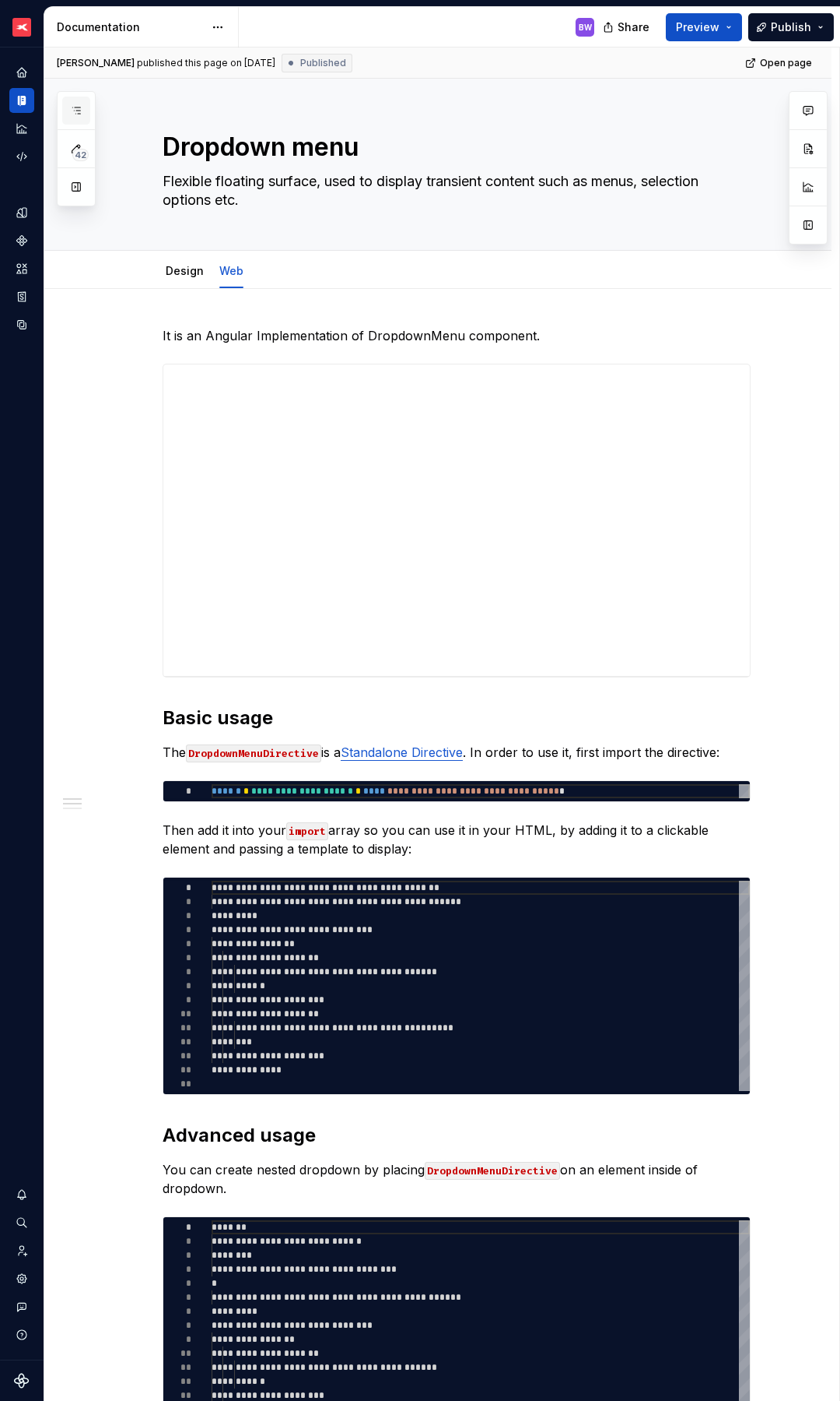
click at [88, 112] on button "button" at bounding box center [76, 110] width 28 height 28
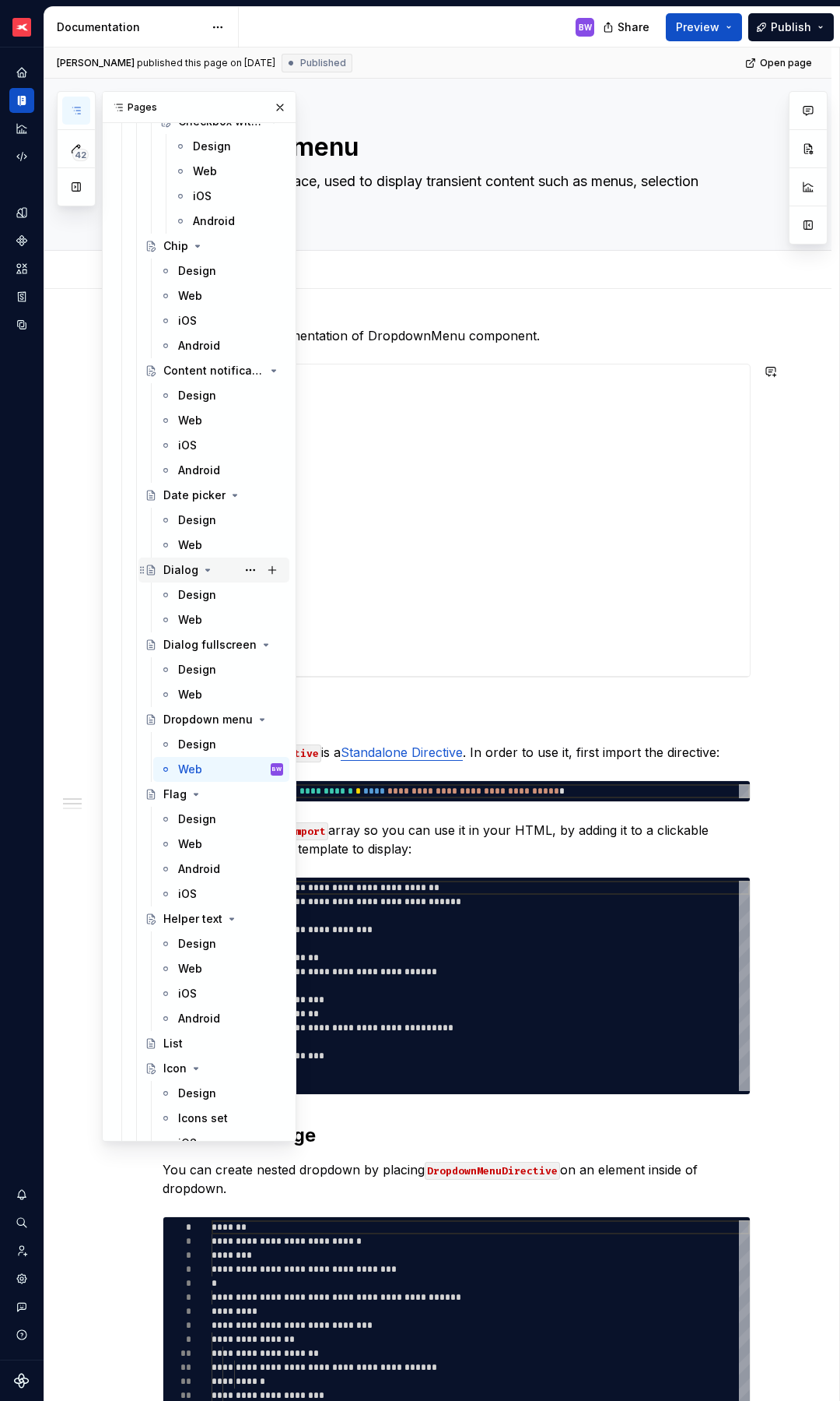
scroll to position [4545, 0]
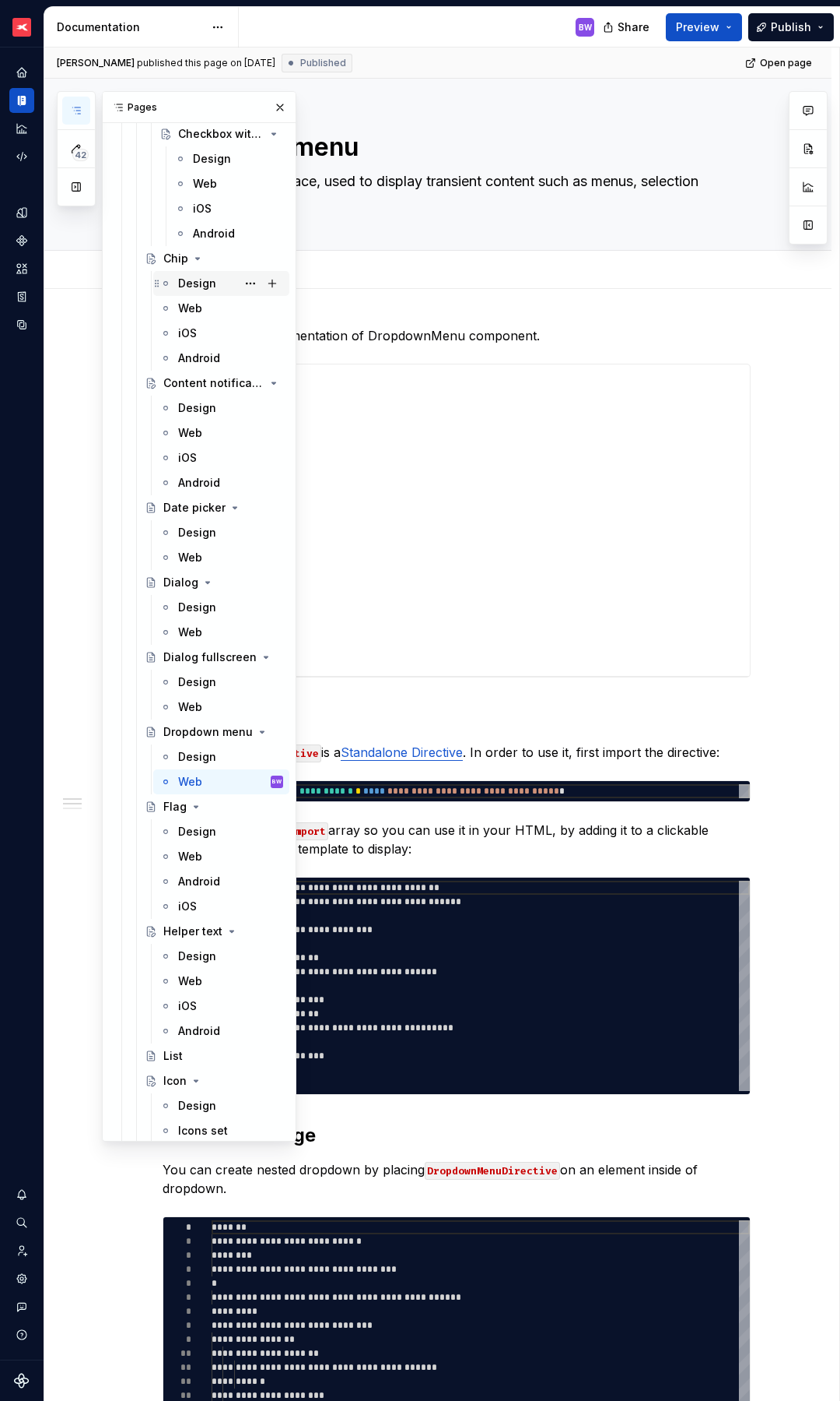
click at [186, 285] on div "Design" at bounding box center [197, 284] width 38 height 16
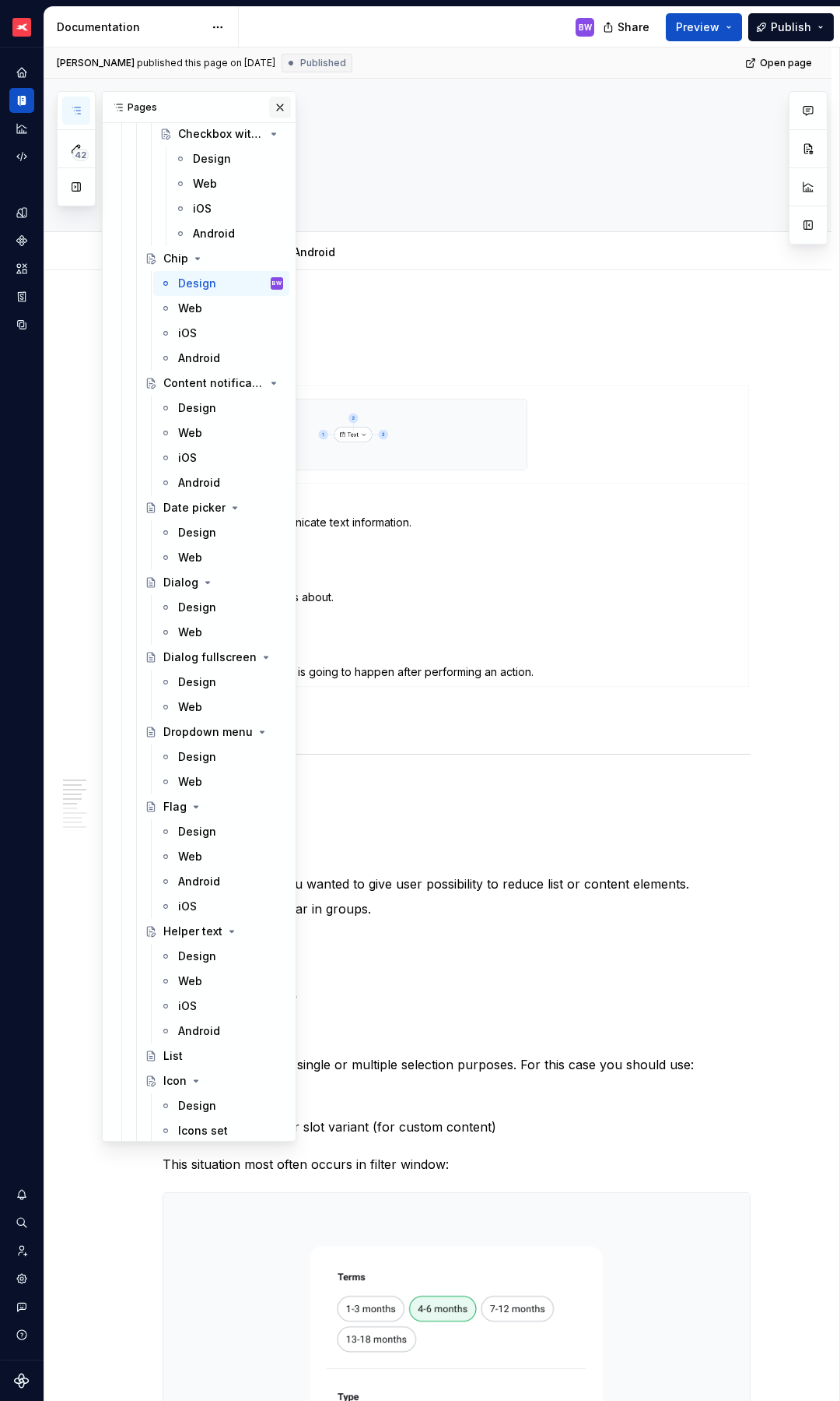
click at [269, 106] on button "button" at bounding box center [280, 106] width 22 height 22
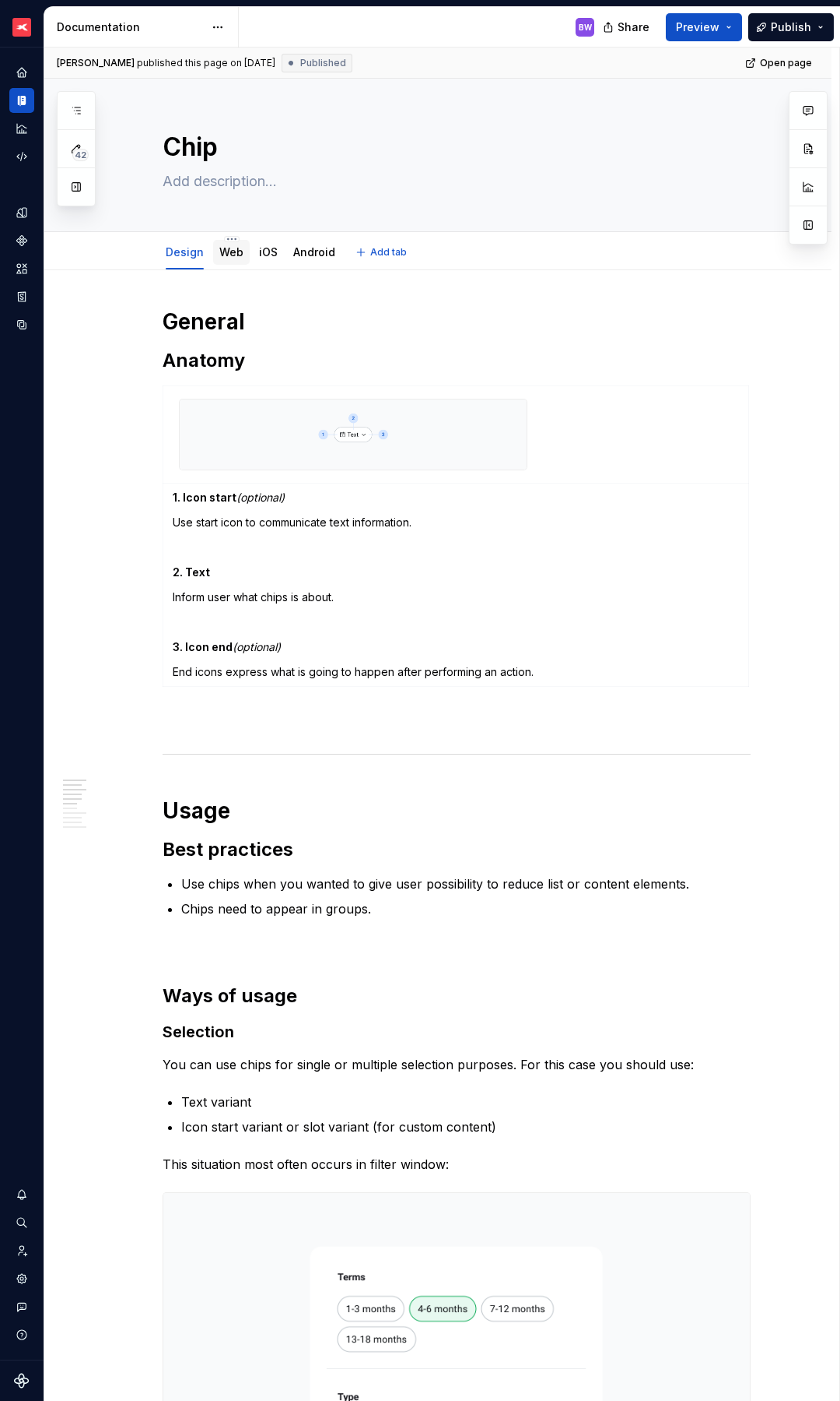
click at [224, 256] on link "Web" at bounding box center [232, 252] width 24 height 13
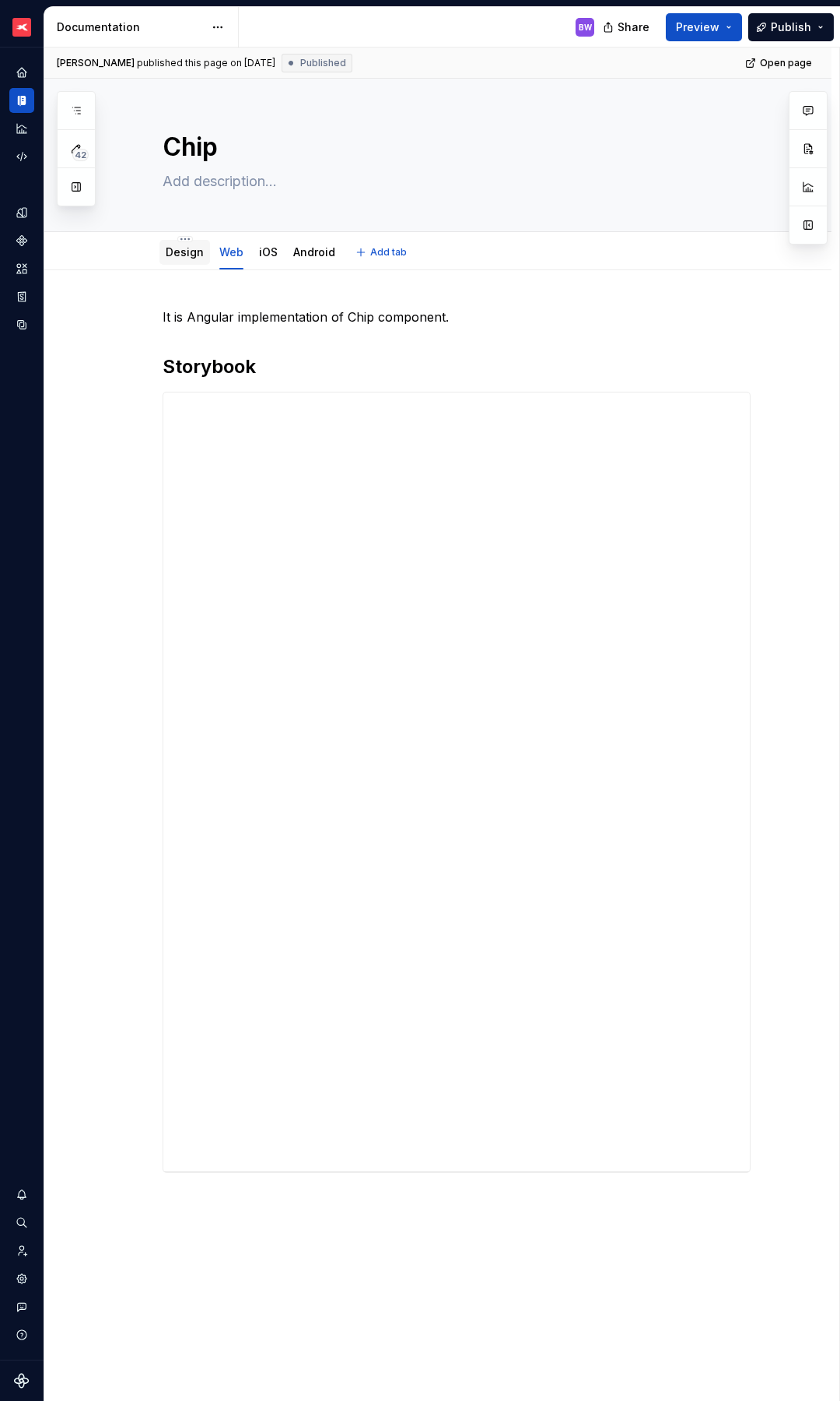
click at [172, 257] on link "Design" at bounding box center [185, 252] width 38 height 13
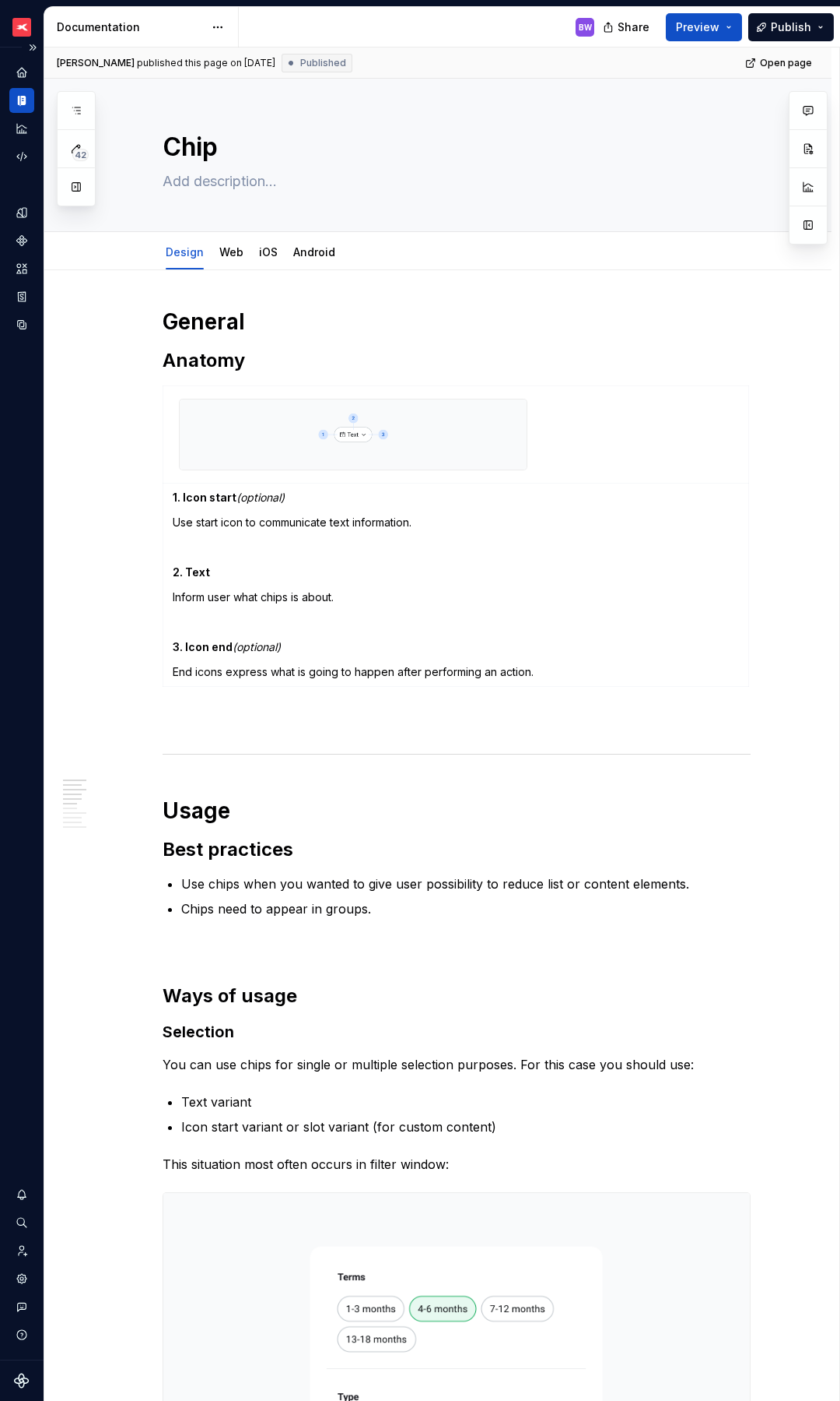
type textarea "*"
